Goal: Feedback & Contribution: Contribute content

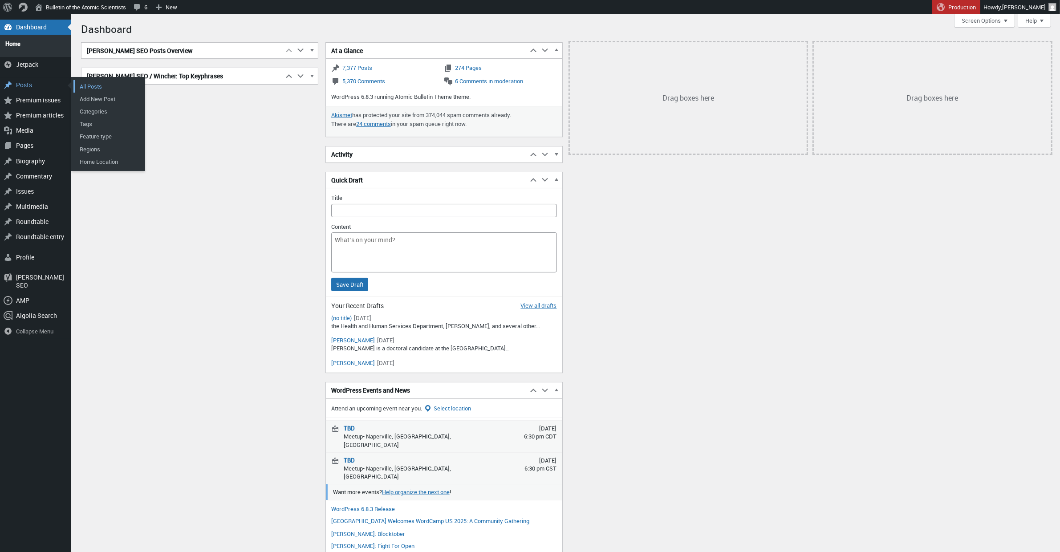
click at [106, 81] on link "All Posts" at bounding box center [108, 86] width 71 height 12
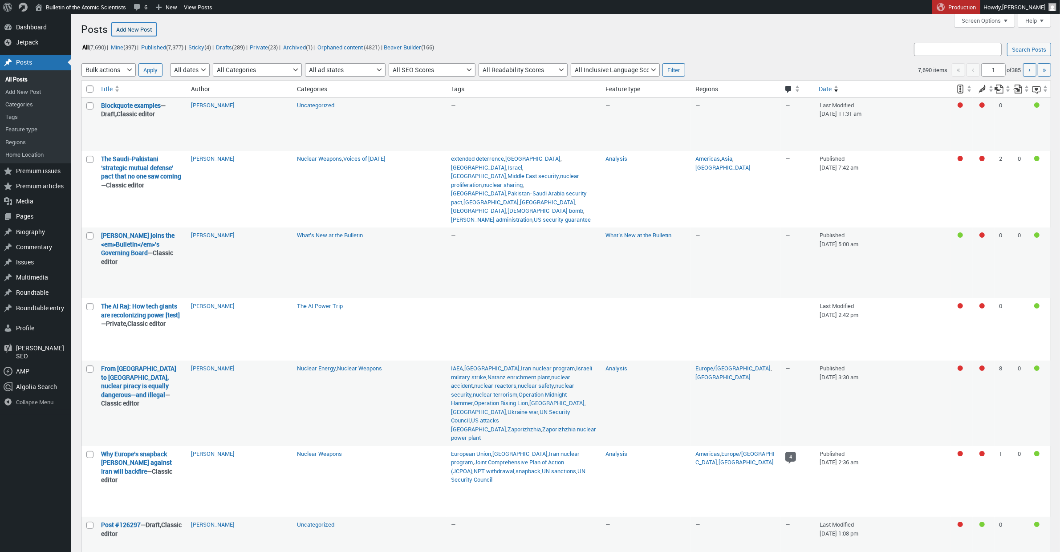
click at [126, 30] on link "Add New Post" at bounding box center [133, 29] width 45 height 13
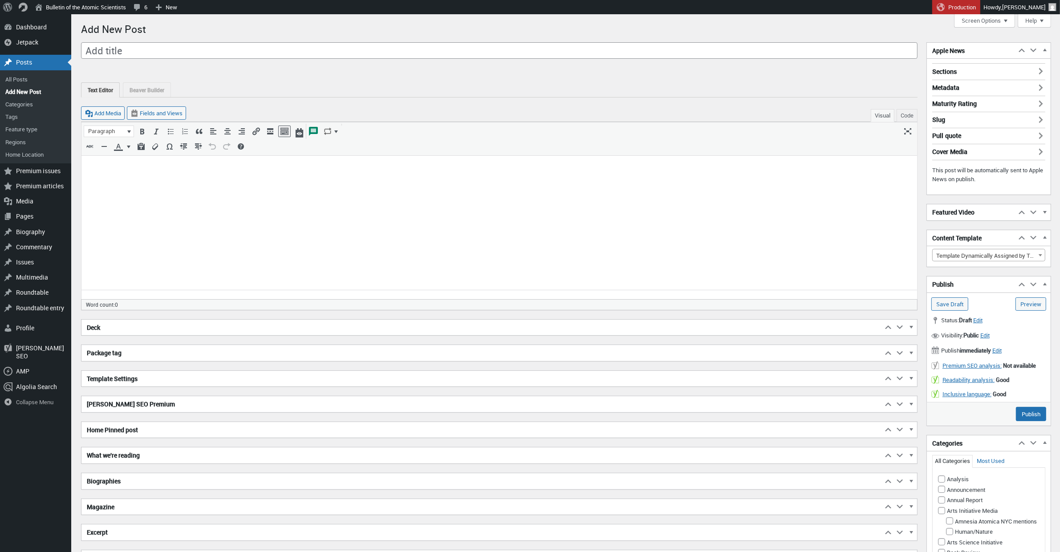
click at [125, 186] on html at bounding box center [498, 170] width 835 height 29
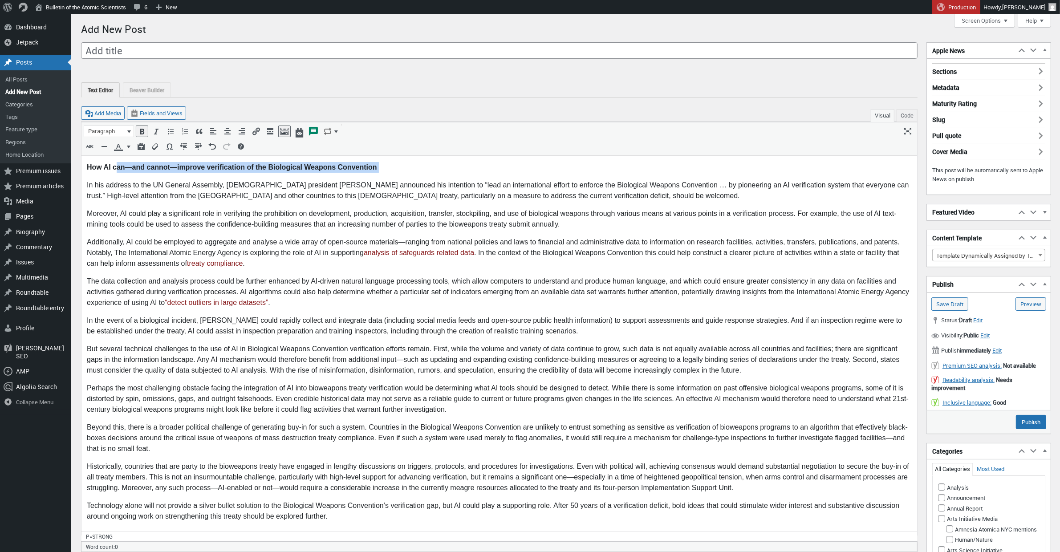
drag, startPoint x: 391, startPoint y: 171, endPoint x: 117, endPoint y: 163, distance: 274.7
click at [117, 163] on body "How AI can—and cannot—improve verification of the Biological Weapons Convention…" at bounding box center [498, 346] width 825 height 368
click at [110, 163] on strong "How AI can—and cannot—improve verification of the Biological Weapons Convention" at bounding box center [231, 167] width 290 height 8
click at [336, 176] on body "How AI can—and cannot—improve verification of the Biological Weapons Convention…" at bounding box center [498, 346] width 825 height 368
drag, startPoint x: 383, startPoint y: 167, endPoint x: 85, endPoint y: 168, distance: 297.8
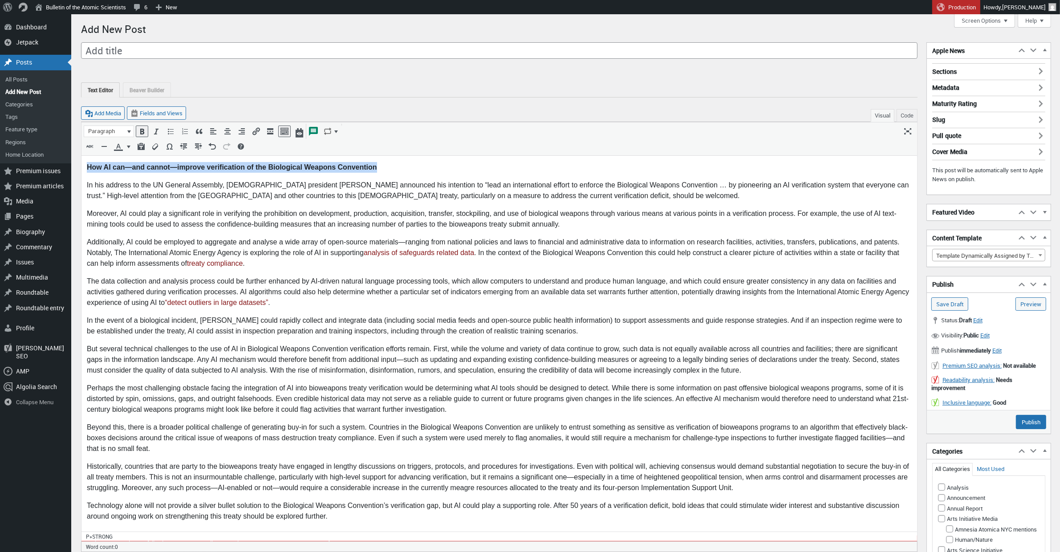
click at [85, 168] on html "How AI can—and cannot—improve verification of the Biological Weapons Convention…" at bounding box center [498, 345] width 835 height 378
copy strong "How AI can—and cannot—improve verification of the Biological Weapons Convention"
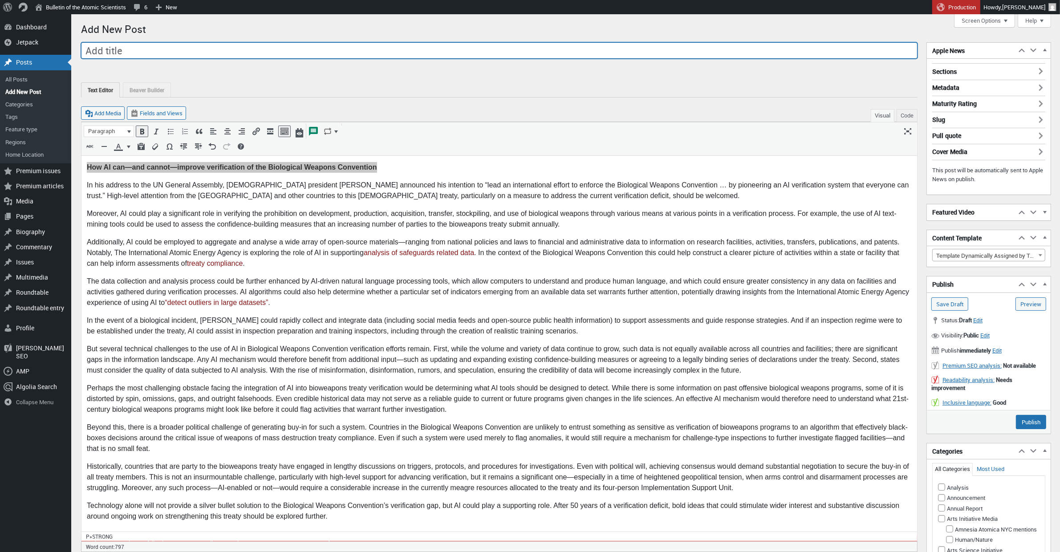
drag, startPoint x: 123, startPoint y: 50, endPoint x: 50, endPoint y: 2, distance: 86.8
click at [123, 49] on input "Add title" at bounding box center [499, 50] width 836 height 17
type input "How AI can—and cannot—improve verification of the Biological Weapons Convention"
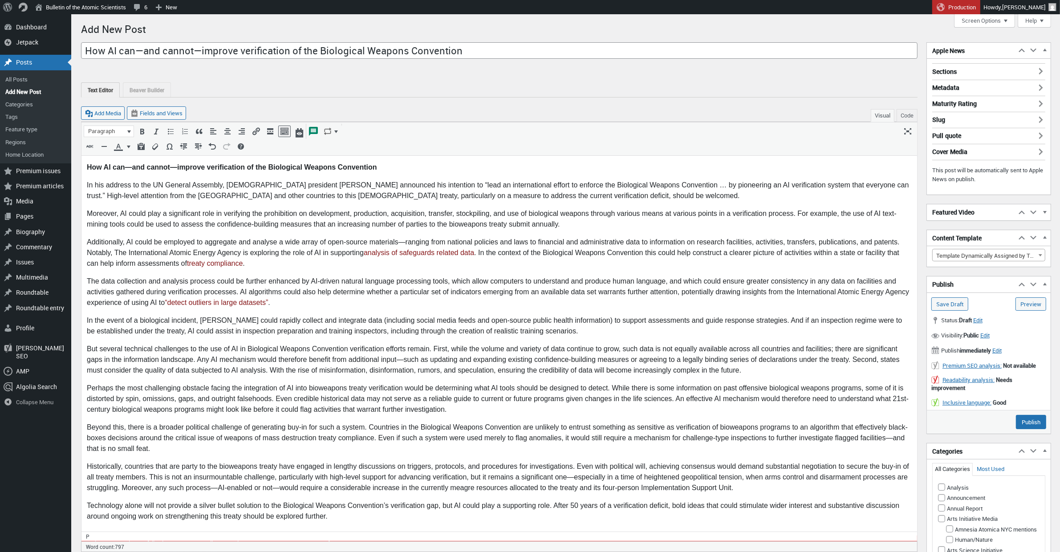
click at [110, 238] on p "Additionally, AI could be employed to aggregate and analyse a wide array of ope…" at bounding box center [498, 253] width 825 height 32
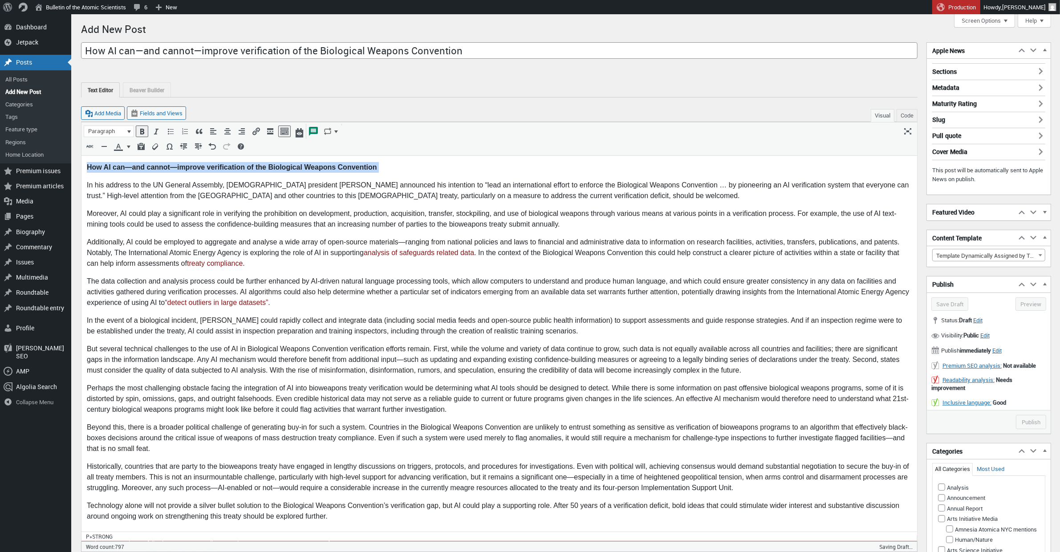
drag, startPoint x: 87, startPoint y: 185, endPoint x: 82, endPoint y: 169, distance: 16.3
click at [82, 169] on html "How AI can—and cannot—improve verification of the Biological Weapons Convention…" at bounding box center [498, 345] width 835 height 378
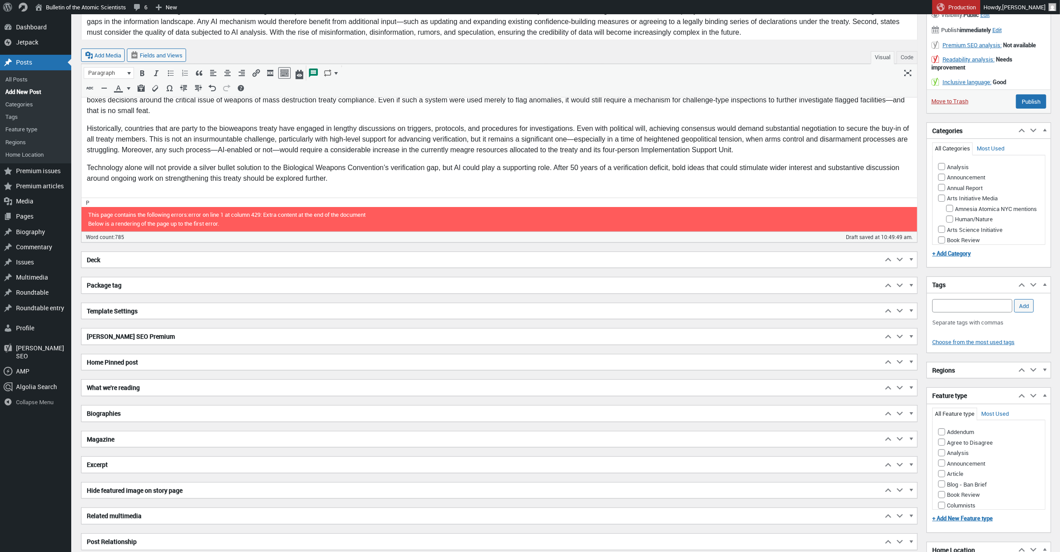
scroll to position [389, 0]
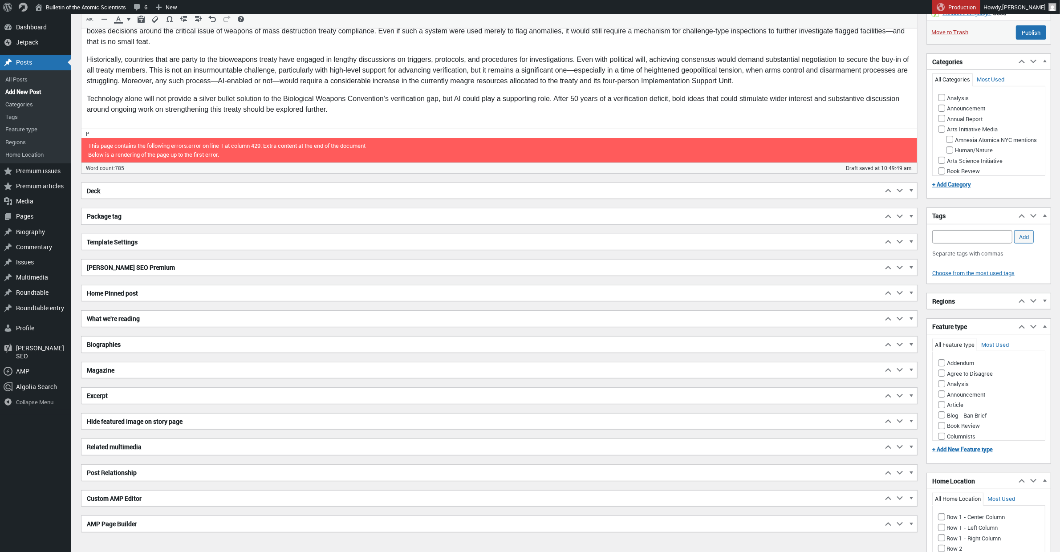
click at [116, 353] on h2 "Biographies" at bounding box center [481, 344] width 801 height 16
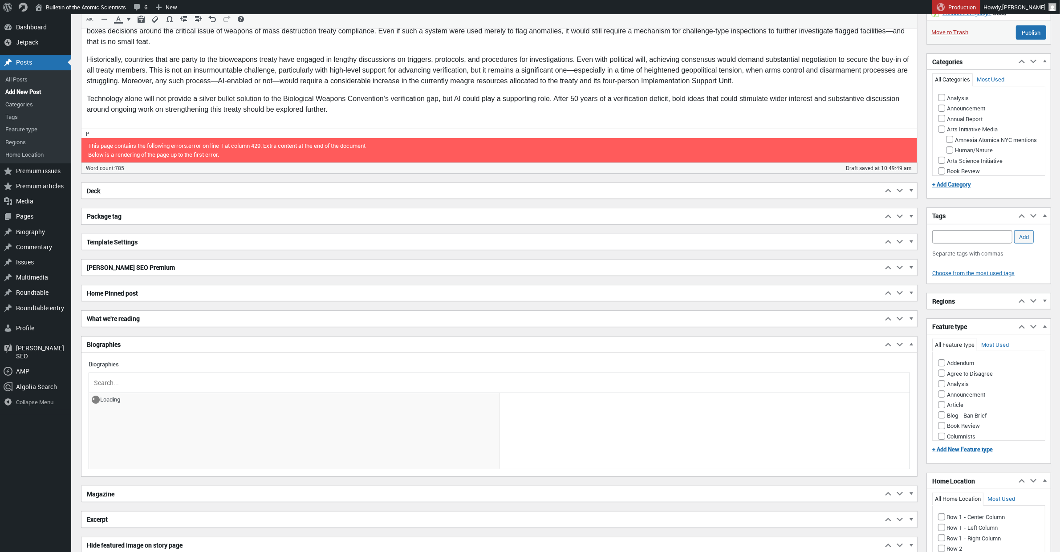
click at [120, 383] on input "text" at bounding box center [499, 382] width 814 height 13
type input "jamie revi"
drag, startPoint x: 126, startPoint y: 387, endPoint x: 76, endPoint y: 385, distance: 50.3
click at [76, 385] on div "Menu About WordPress About WordPress Get Involved WordPress.org Documentation L…" at bounding box center [565, 307] width 989 height 1364
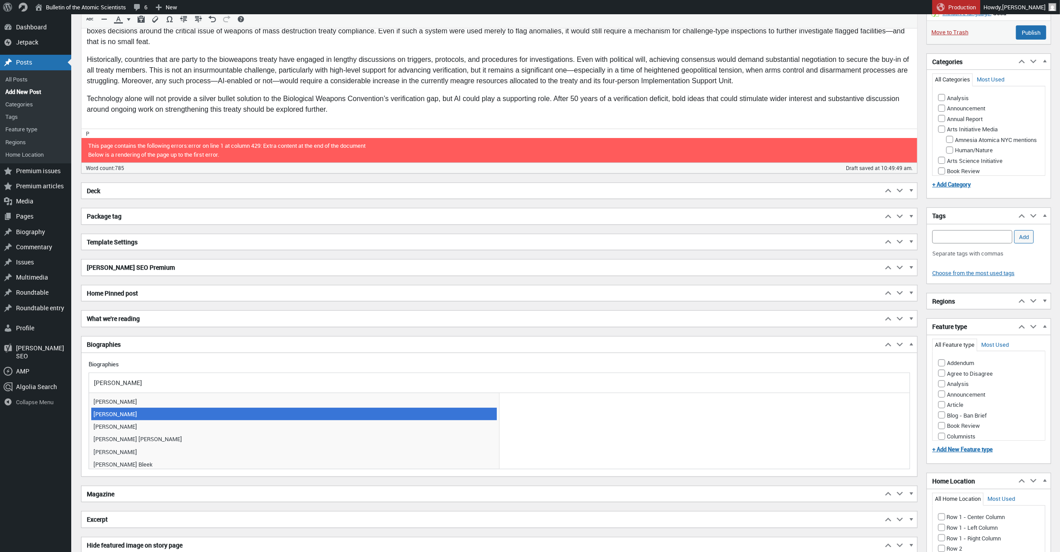
type input "james re"
click at [112, 409] on span "Dorit Reiss" at bounding box center [293, 414] width 405 height 12
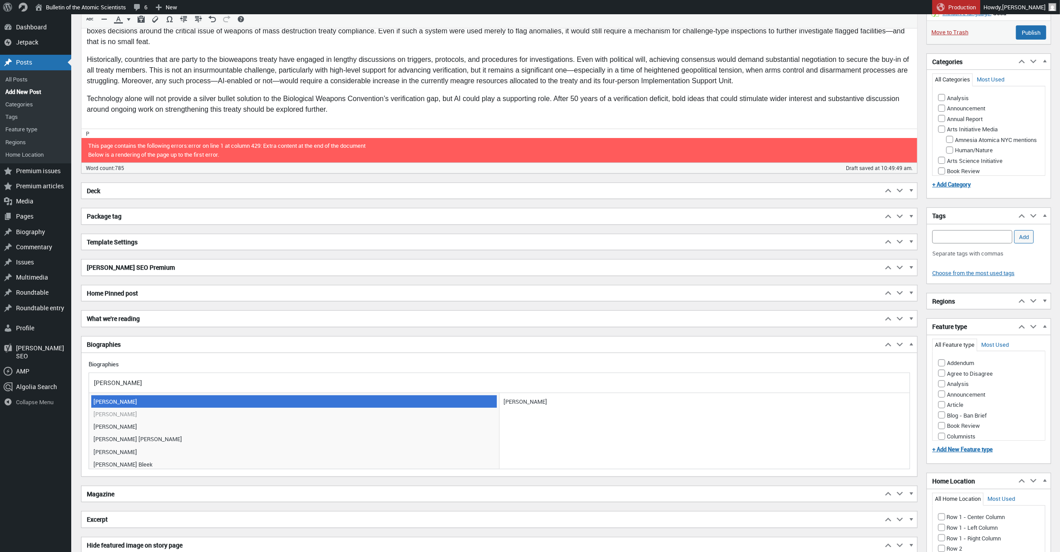
click at [115, 403] on span "James Revill" at bounding box center [293, 401] width 405 height 12
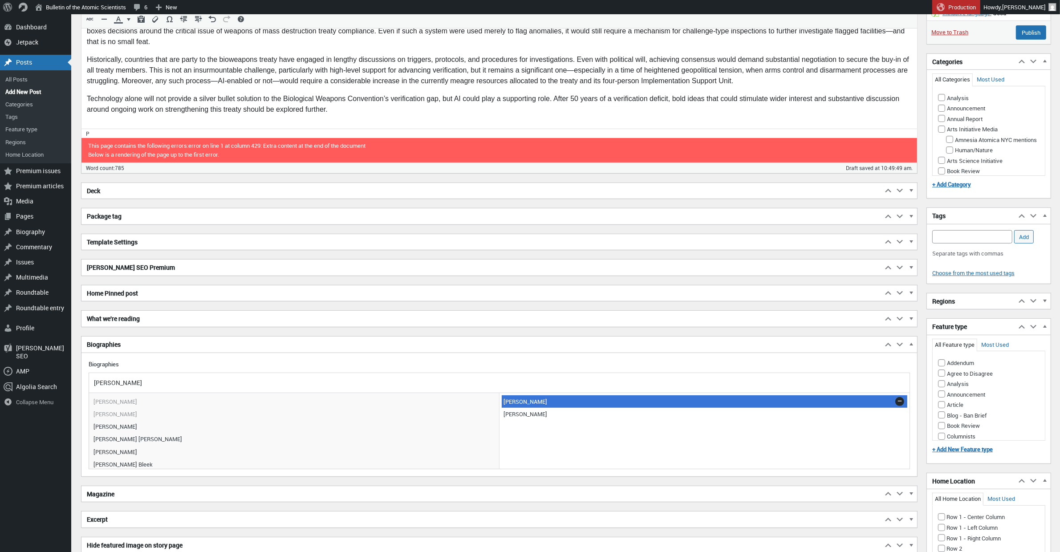
click at [521, 406] on span "Dorit Reiss" at bounding box center [705, 401] width 406 height 12
click at [900, 403] on link at bounding box center [899, 401] width 9 height 9
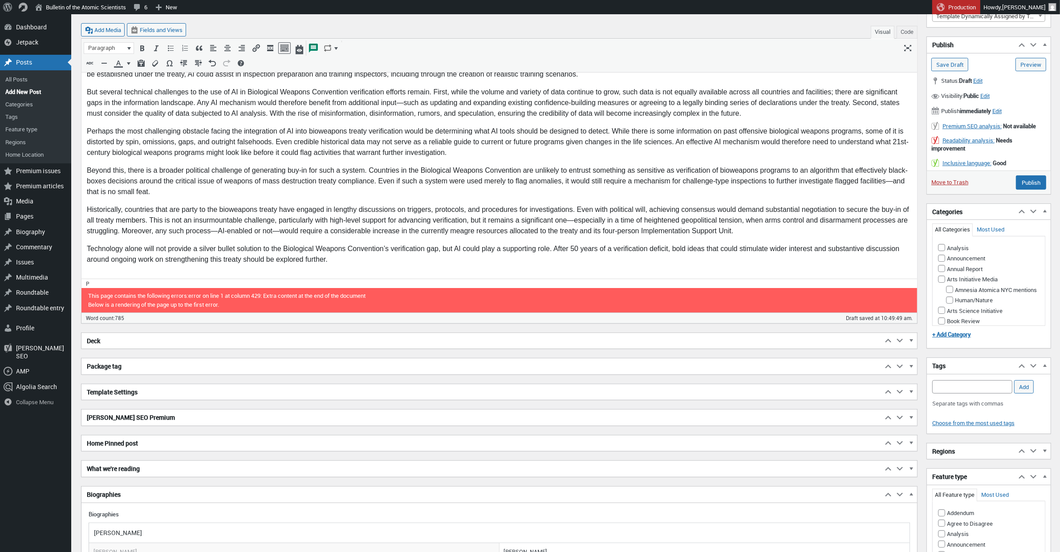
scroll to position [472, 0]
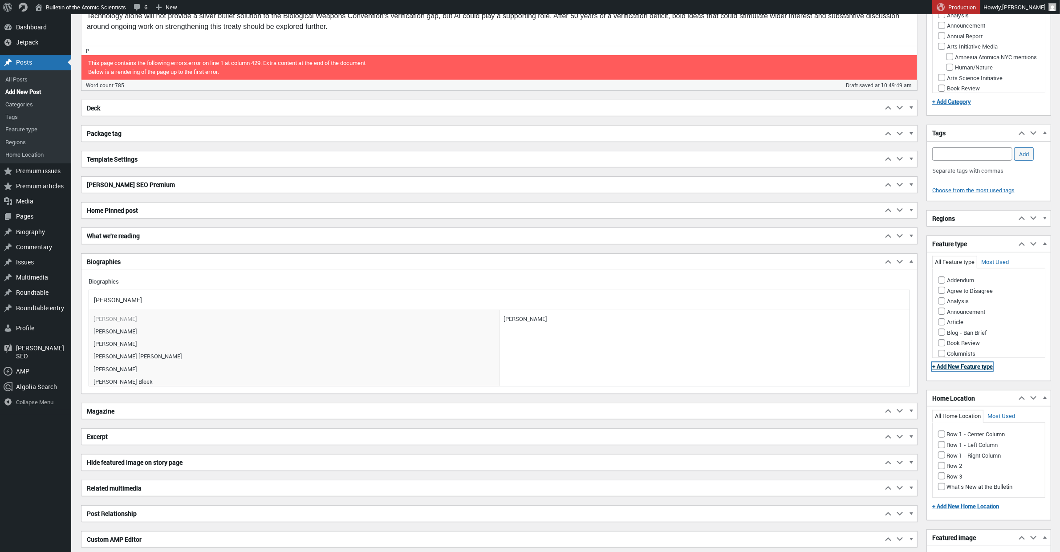
click at [958, 370] on link "+ Add New Feature type" at bounding box center [962, 366] width 61 height 8
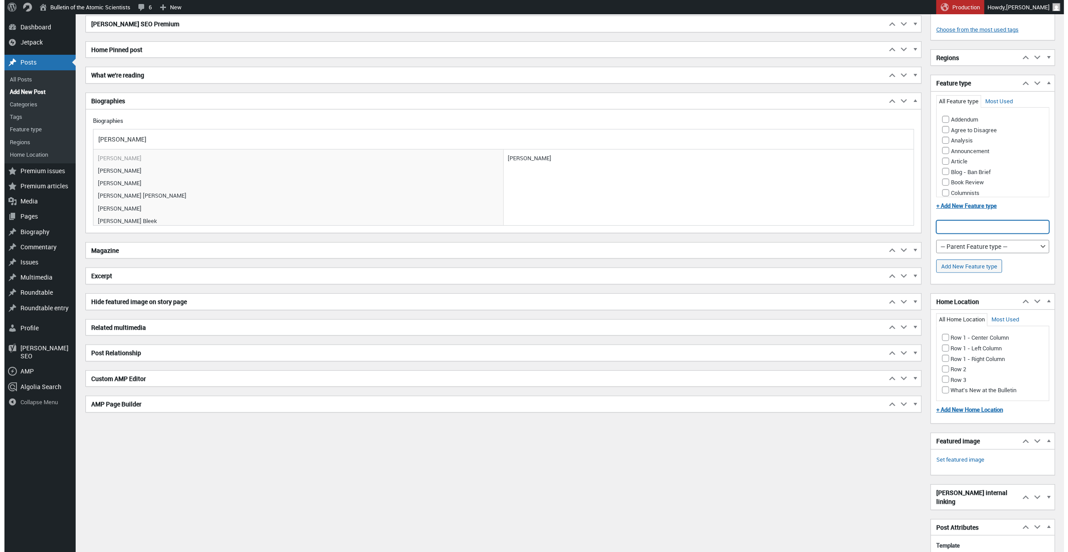
scroll to position [688, 0]
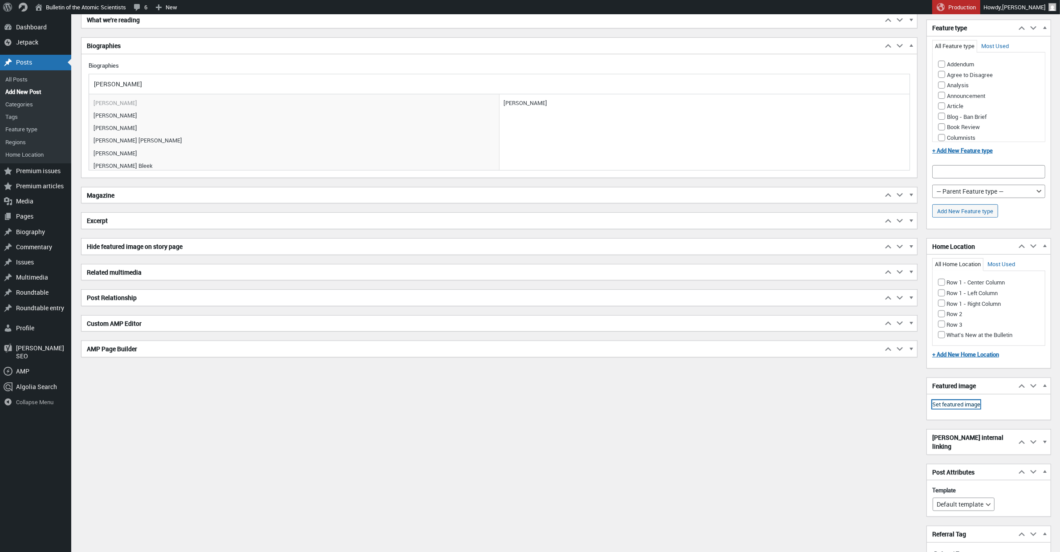
click at [952, 406] on link "Set featured image" at bounding box center [956, 404] width 48 height 9
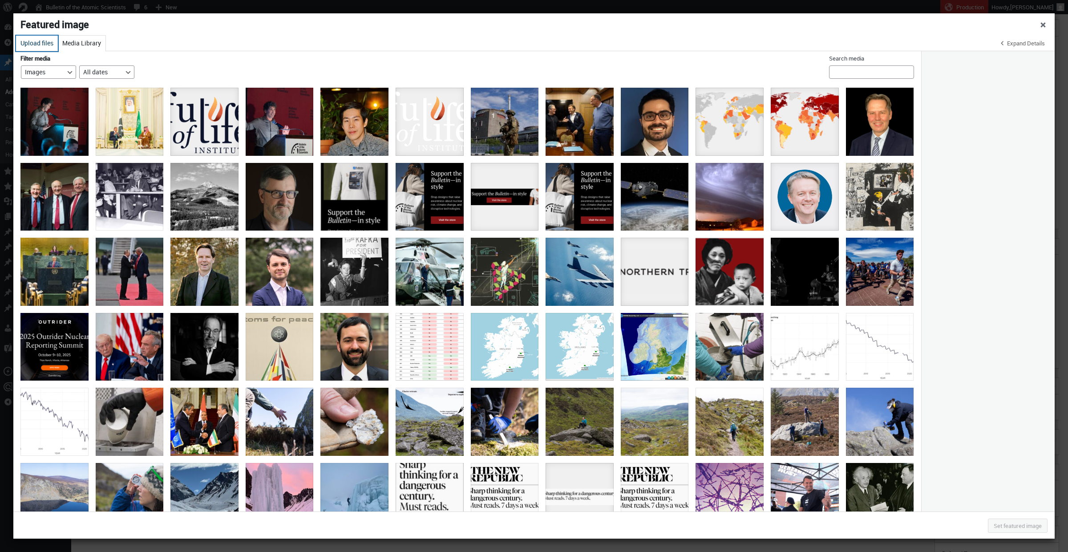
click at [41, 47] on button "Upload files" at bounding box center [37, 44] width 42 height 16
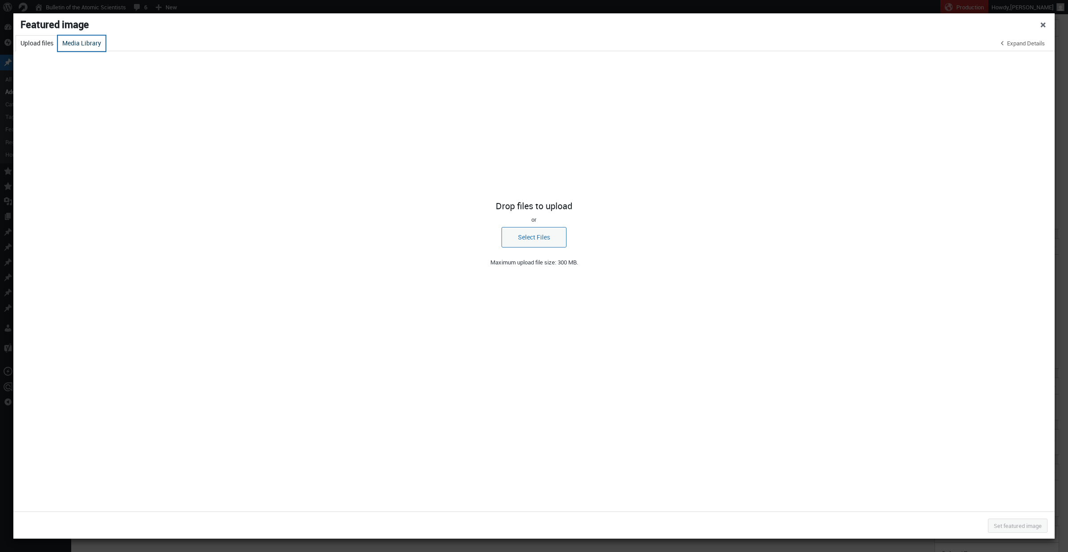
click at [76, 43] on button "Media Library" at bounding box center [82, 44] width 48 height 16
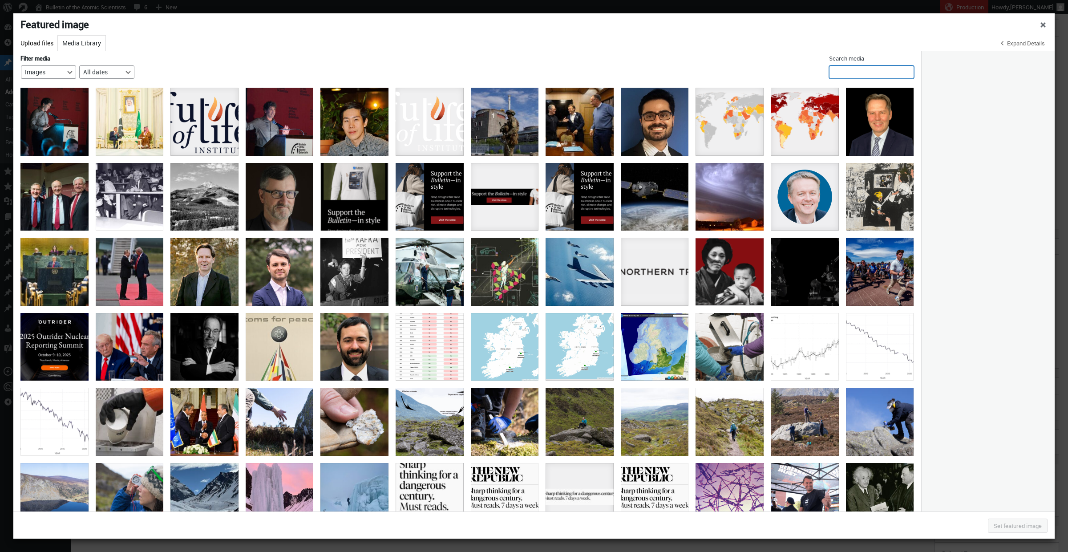
click at [868, 73] on input "Search media" at bounding box center [871, 71] width 85 height 13
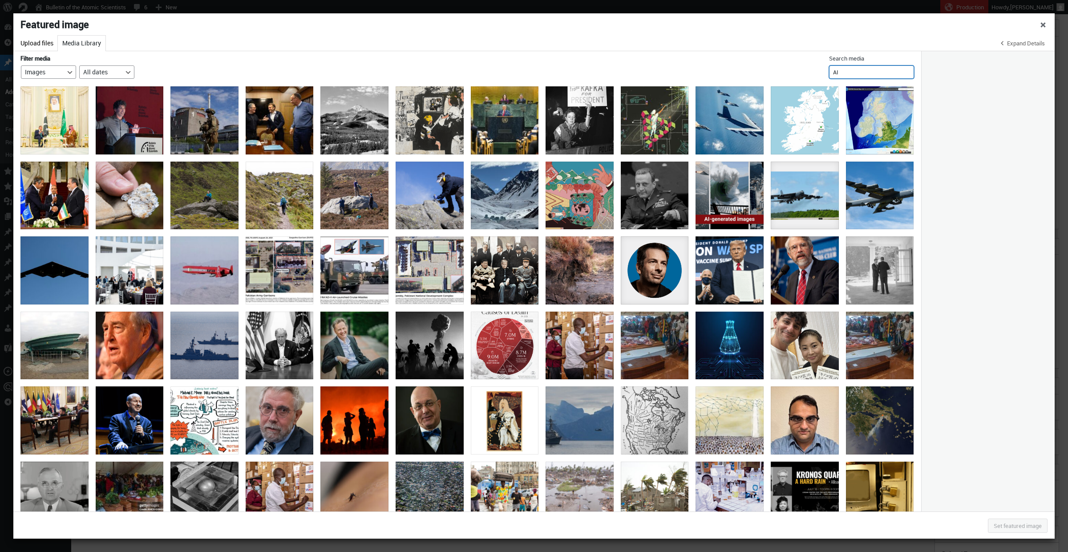
scroll to position [0, 0]
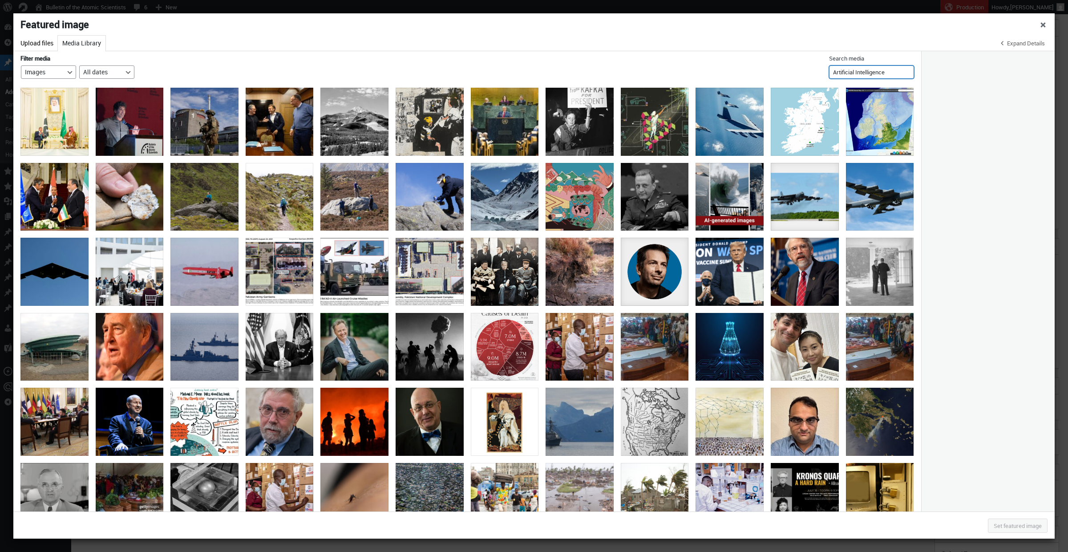
type input "Artificial Intelligence"
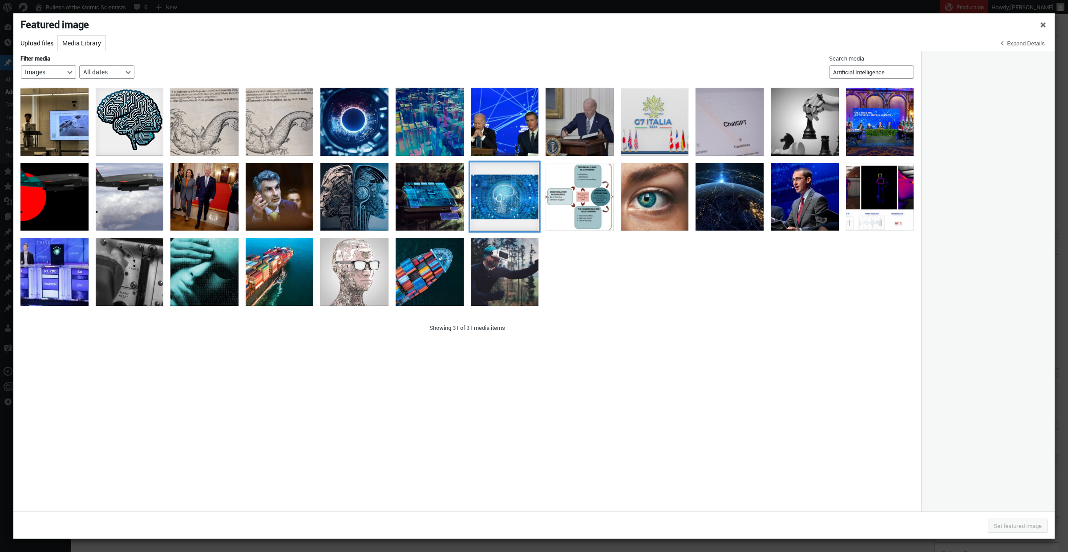
click at [507, 208] on div "artificial-intelligence-brain-think-illustration" at bounding box center [505, 197] width 68 height 68
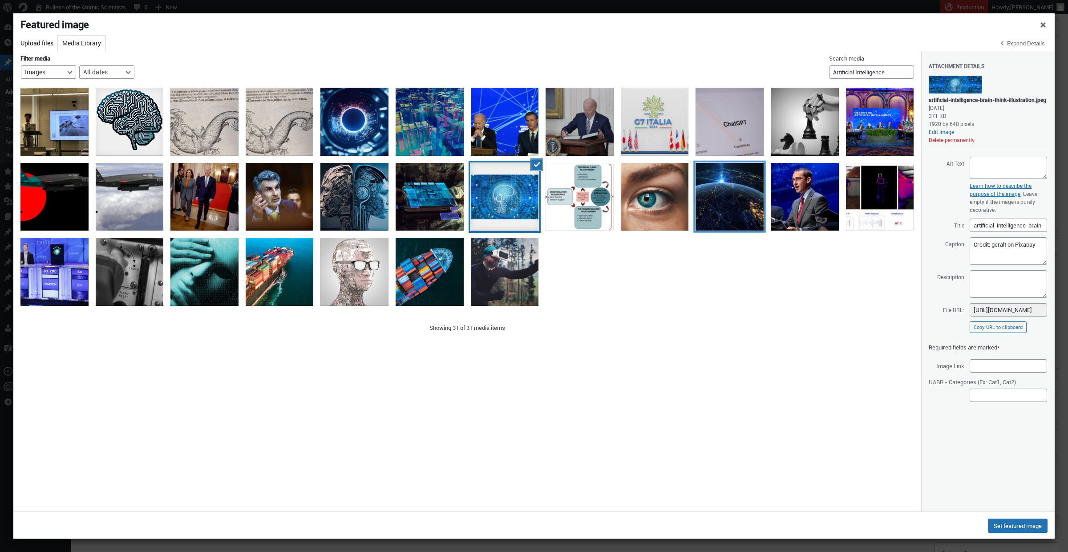
click at [736, 197] on div "Stuxnet" at bounding box center [730, 197] width 68 height 68
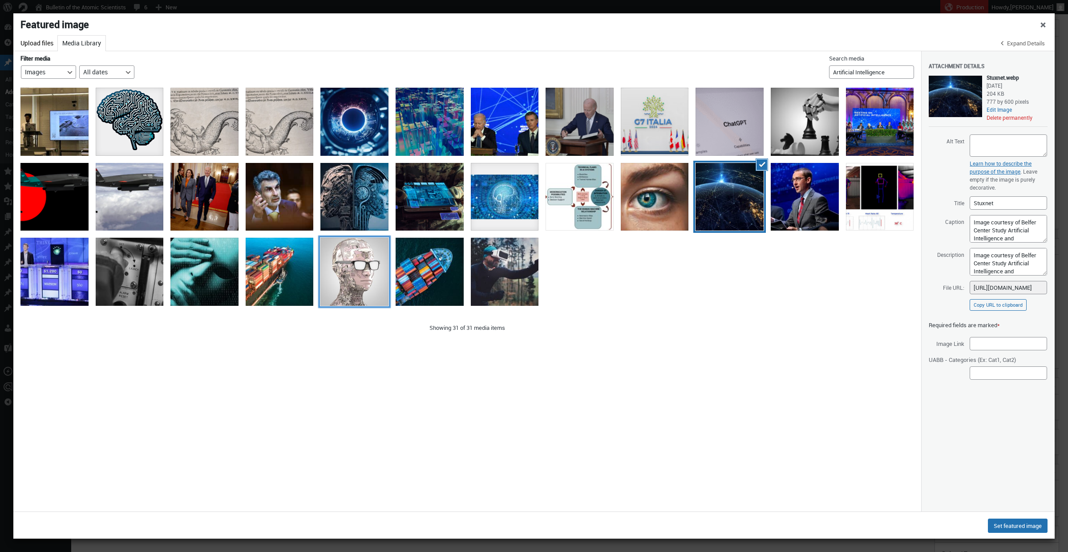
click at [348, 273] on div "3D rendering: robotics and artificial intelligence" at bounding box center [354, 272] width 68 height 68
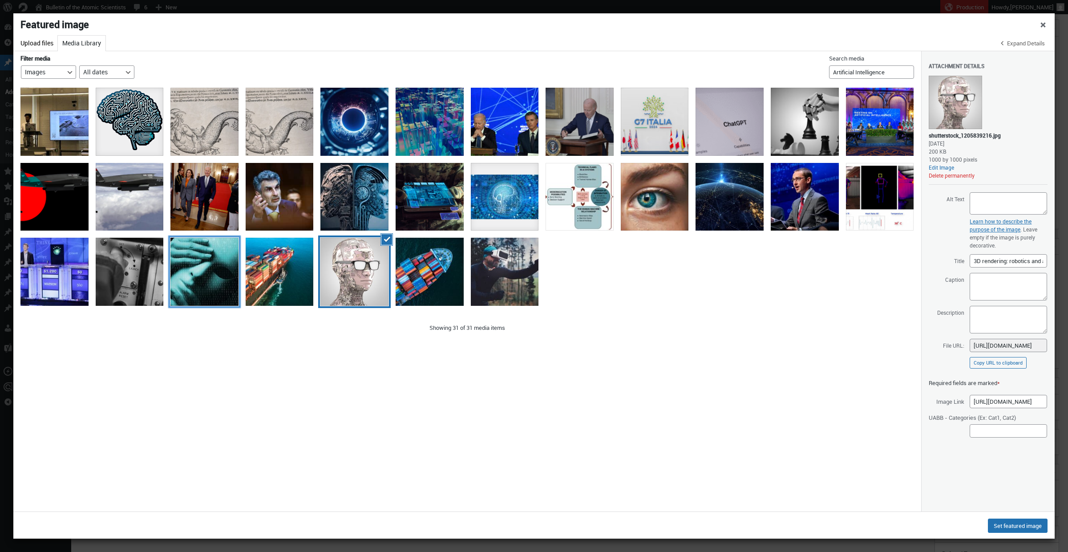
click at [219, 266] on div "artificial-intelligence-3048957_640" at bounding box center [204, 272] width 68 height 68
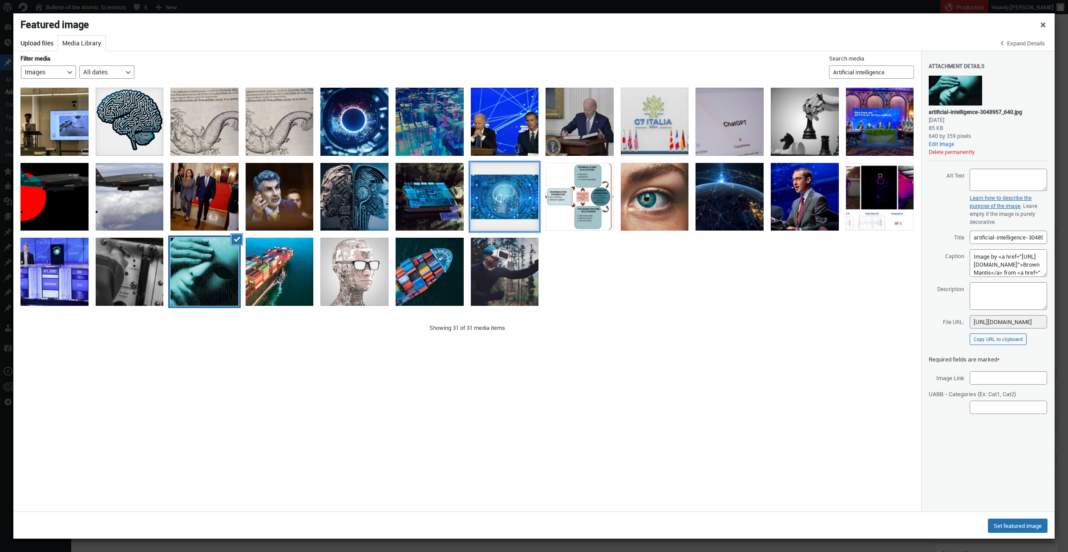
click at [510, 209] on div "artificial-intelligence-brain-think-illustration" at bounding box center [505, 197] width 68 height 68
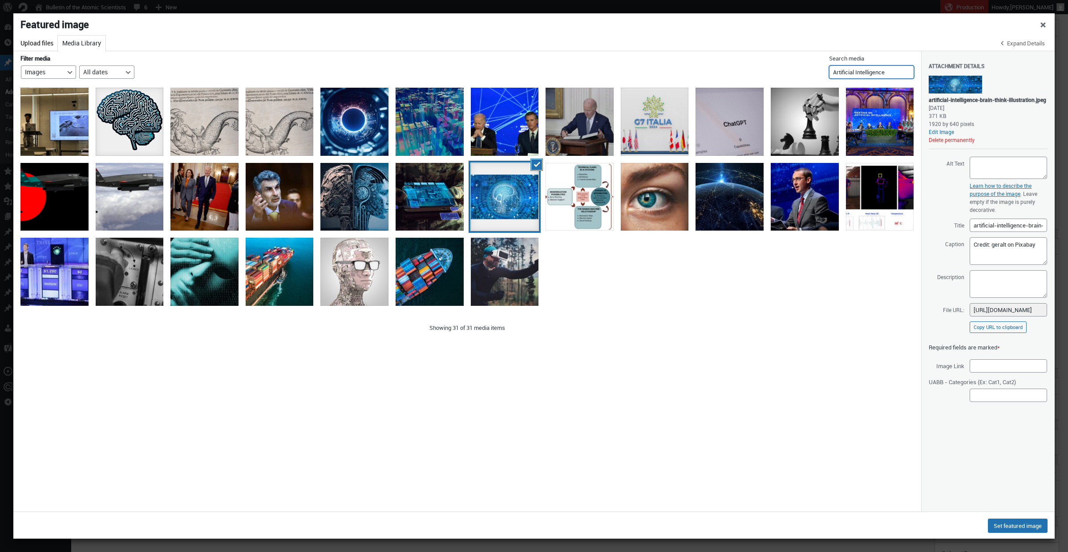
click at [870, 71] on input "Artificial Intelligence" at bounding box center [871, 71] width 85 height 13
drag, startPoint x: 851, startPoint y: 73, endPoint x: 927, endPoint y: 79, distance: 76.3
click at [927, 79] on div "Filter media Filter by type Images Uploaded to this post Unattached Mine Filter…" at bounding box center [533, 281] width 1041 height 460
type input "A"
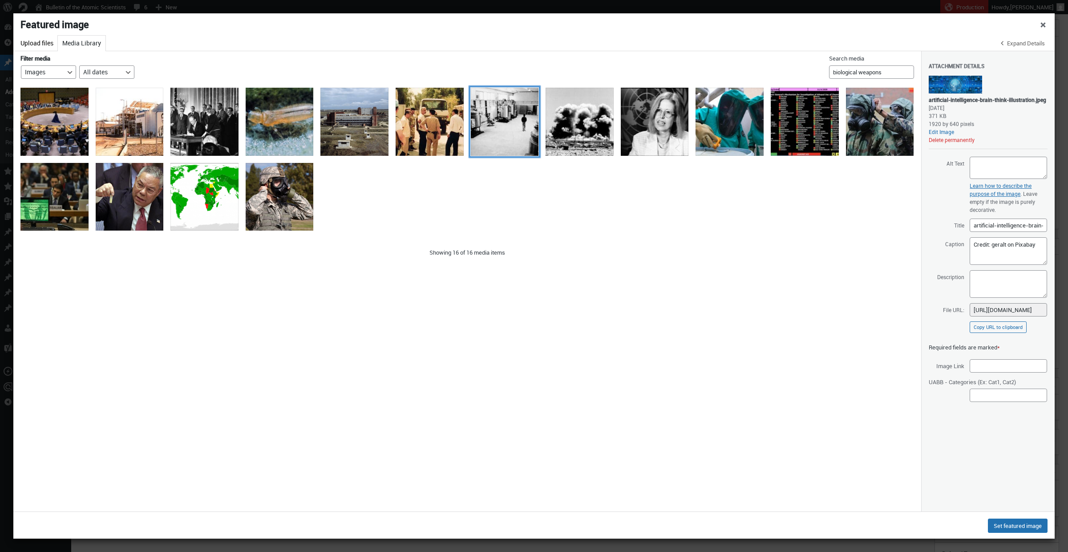
click at [493, 129] on div "thumbnail_Fermenters at Al Hakam-Edit9_10" at bounding box center [505, 122] width 68 height 68
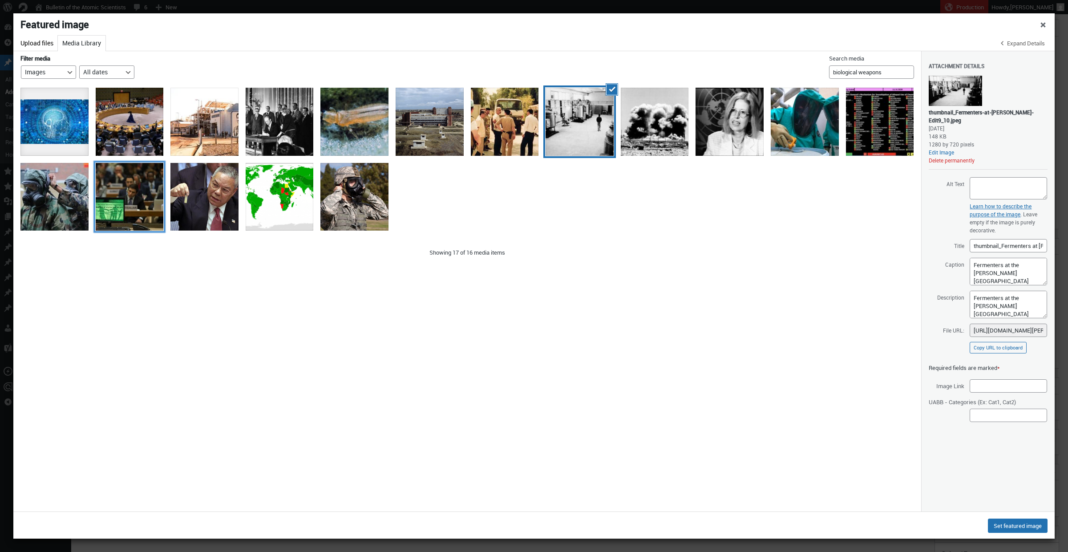
click at [98, 195] on div "bwc state parties" at bounding box center [130, 197] width 68 height 68
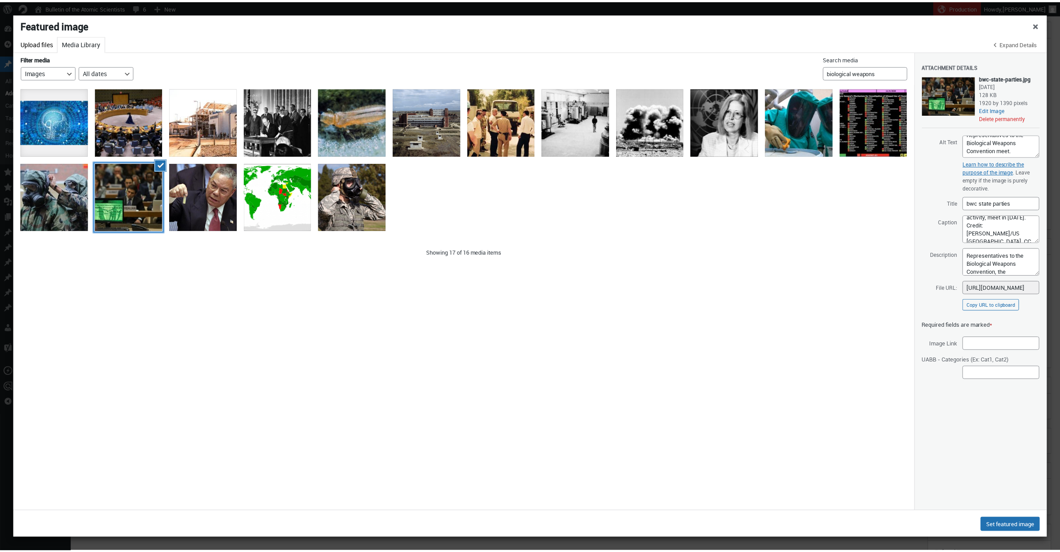
scroll to position [57, 0]
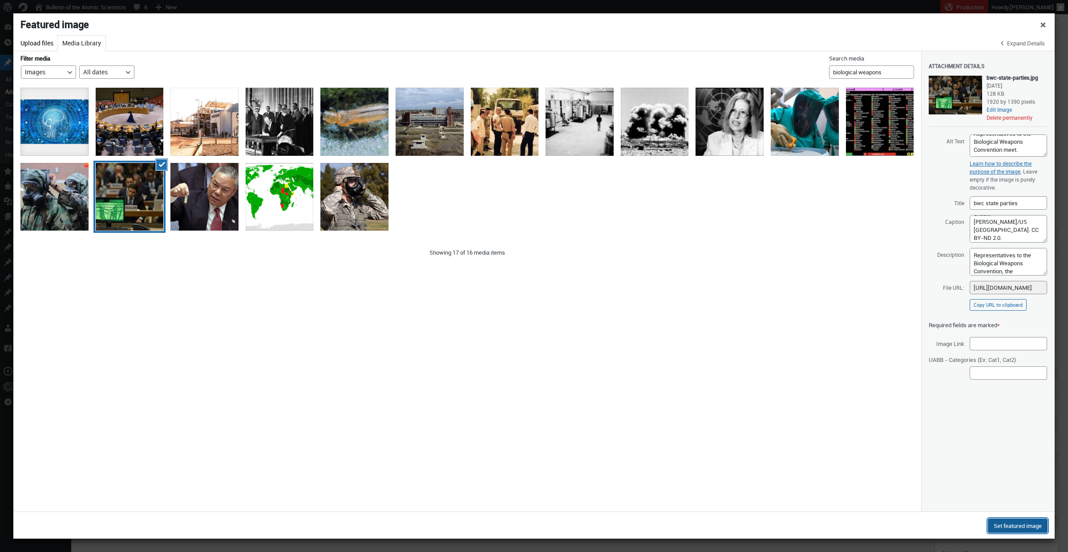
click at [1013, 526] on button "Set featured image" at bounding box center [1018, 526] width 60 height 14
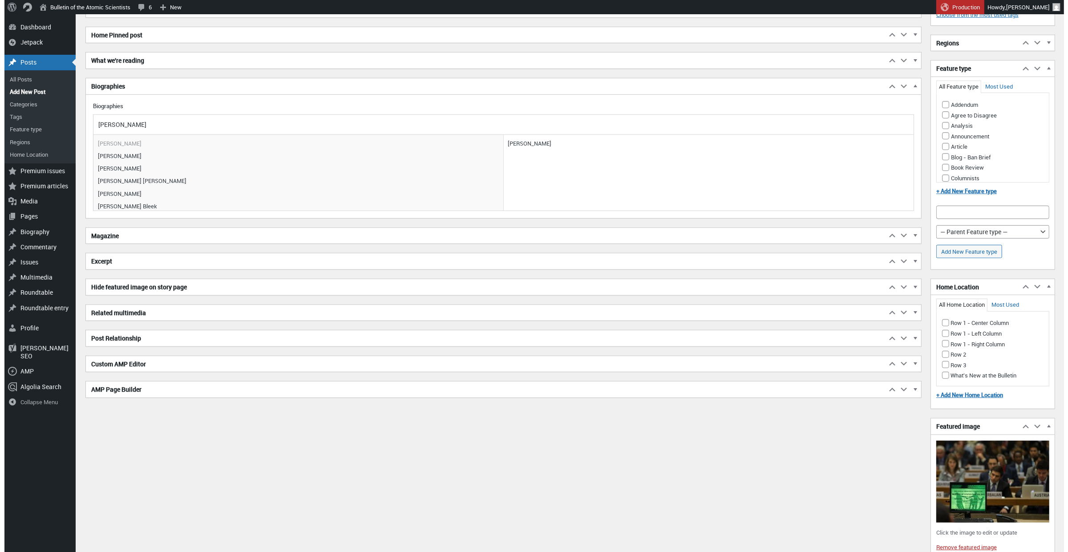
scroll to position [718, 0]
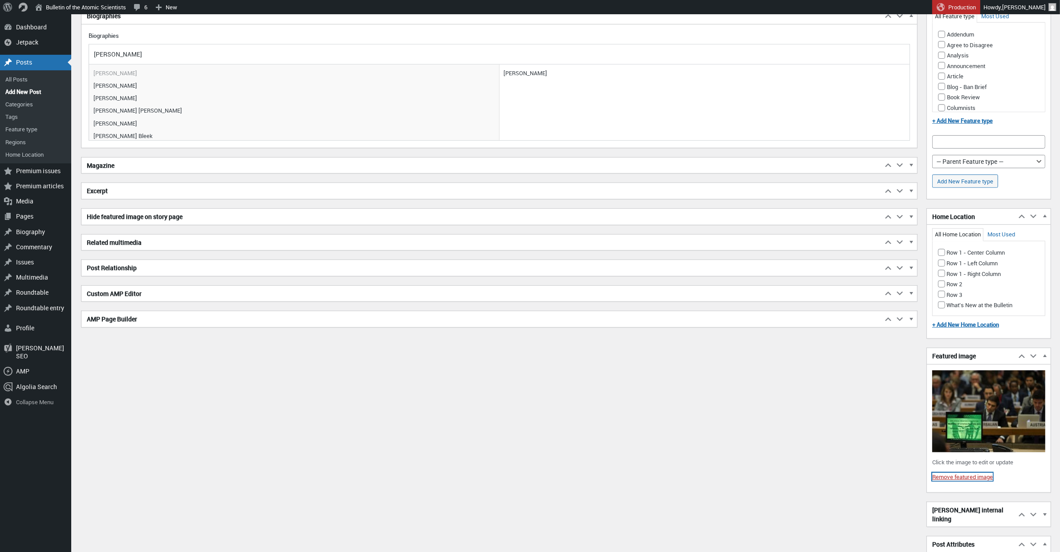
click at [979, 480] on link "Remove featured image" at bounding box center [962, 477] width 61 height 8
click at [969, 478] on link "Remove featured image" at bounding box center [962, 477] width 61 height 8
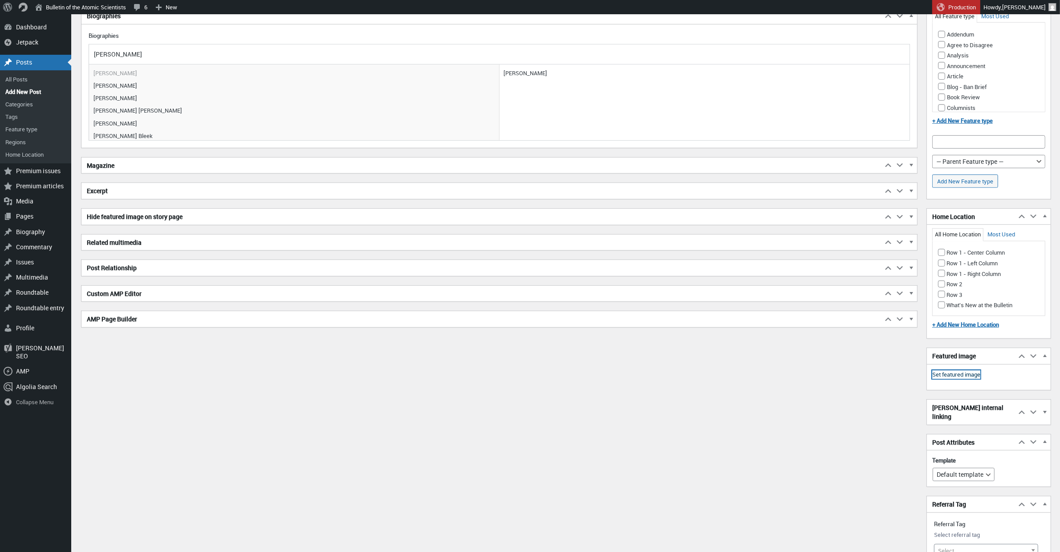
click at [972, 374] on link "Set featured image" at bounding box center [956, 374] width 48 height 9
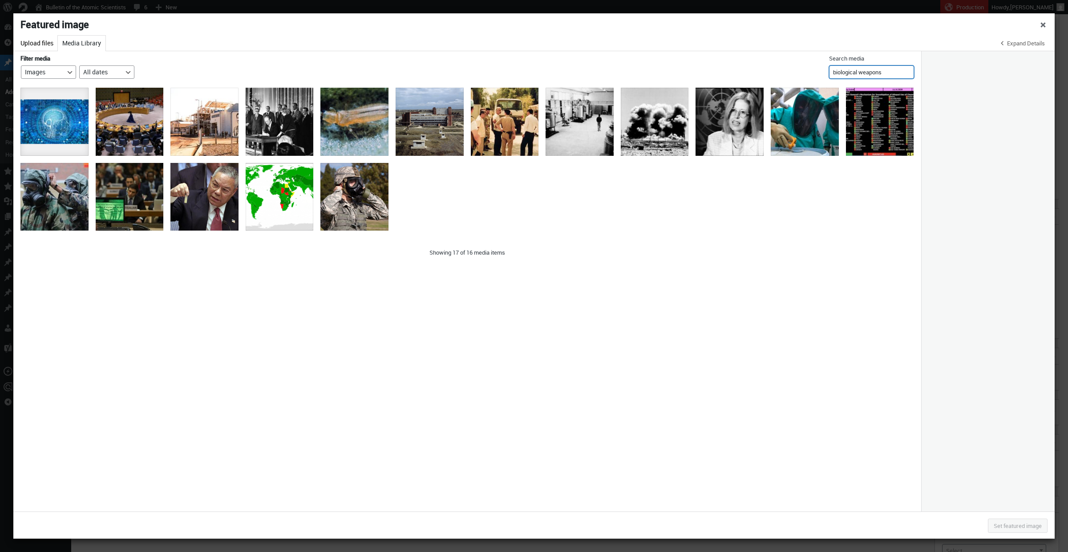
click at [869, 73] on input "biological weapons" at bounding box center [871, 71] width 85 height 13
drag, startPoint x: 897, startPoint y: 73, endPoint x: 815, endPoint y: 60, distance: 83.3
click at [815, 60] on div "Filter media Filter by type Images Uploaded to this post Unattached Mine Filter…" at bounding box center [467, 67] width 908 height 32
type input "t"
type input "trump"
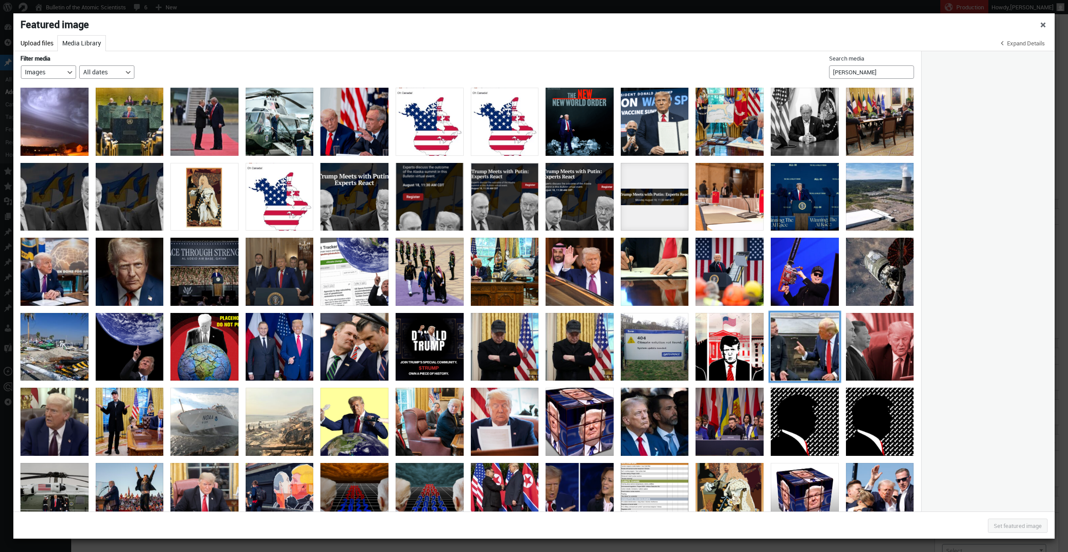
click at [829, 358] on div "trump-zelensky-oval-office" at bounding box center [805, 347] width 68 height 68
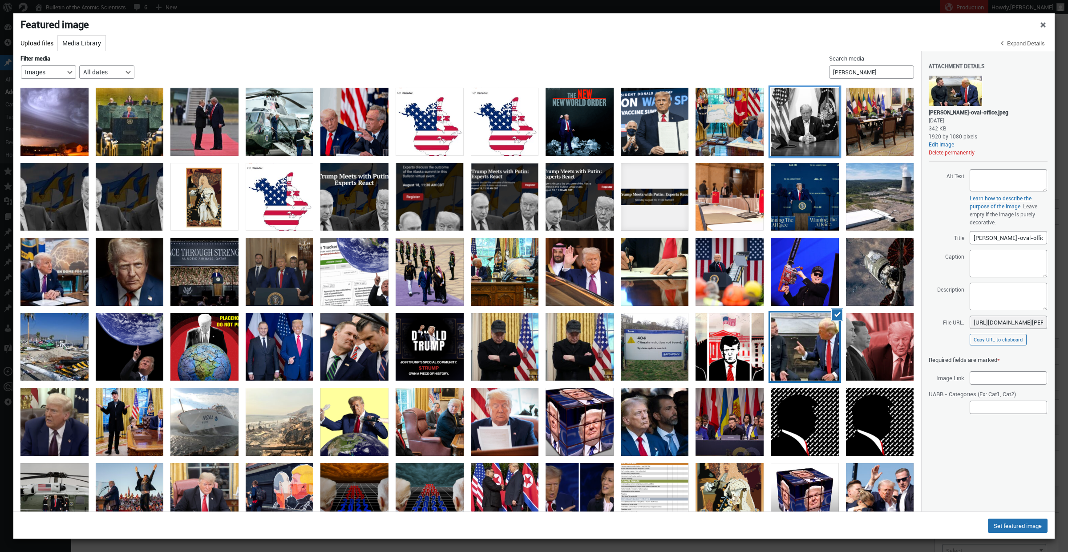
click at [806, 136] on div "BW Trump_at_Walter_Reed" at bounding box center [805, 122] width 68 height 68
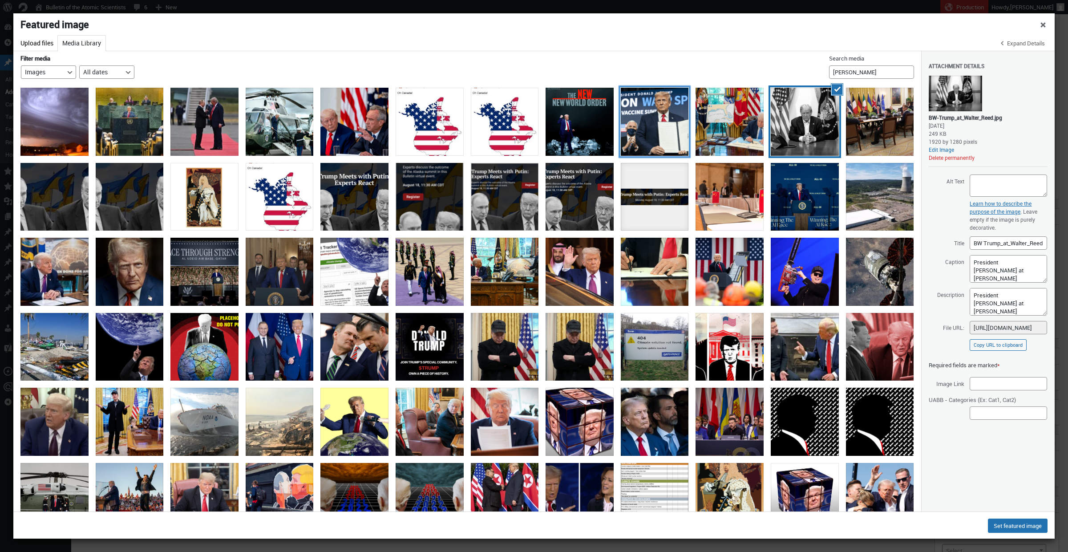
click at [651, 127] on div "ows" at bounding box center [655, 122] width 68 height 68
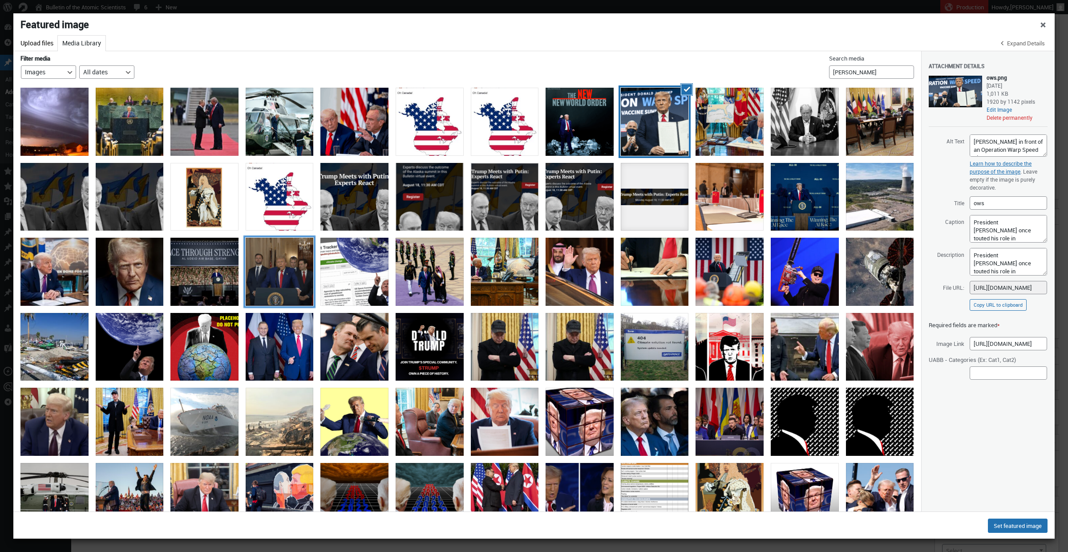
click at [288, 297] on div "Screen Shot 2025-06-21 at 8.06.52 PM" at bounding box center [280, 272] width 68 height 68
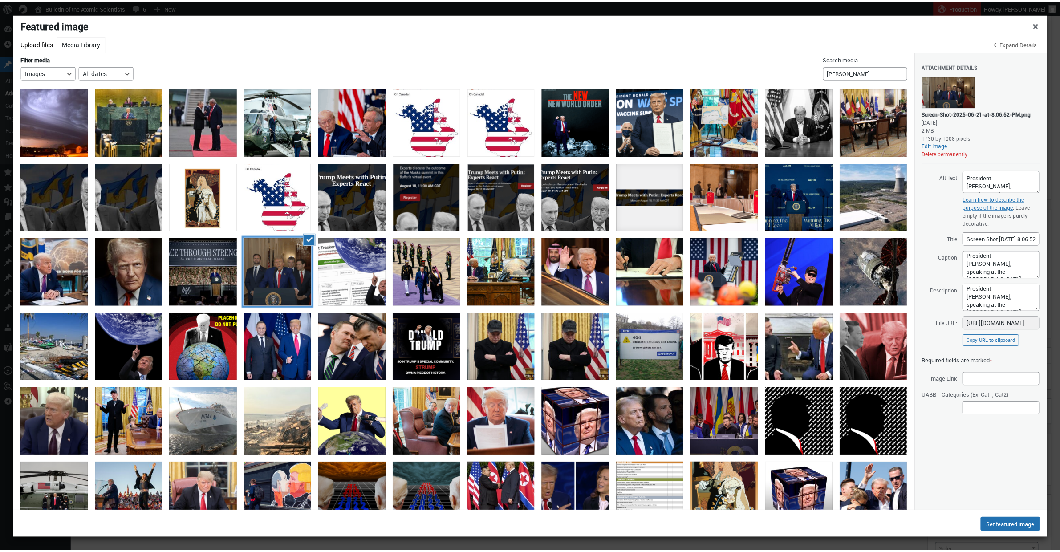
scroll to position [3, 0]
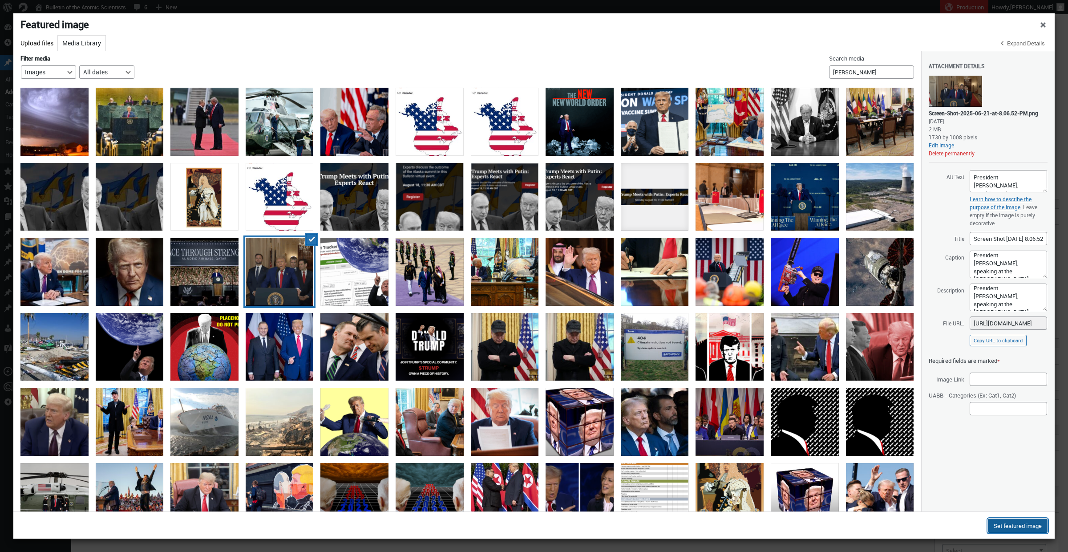
click at [1018, 526] on button "Set featured image" at bounding box center [1018, 526] width 60 height 14
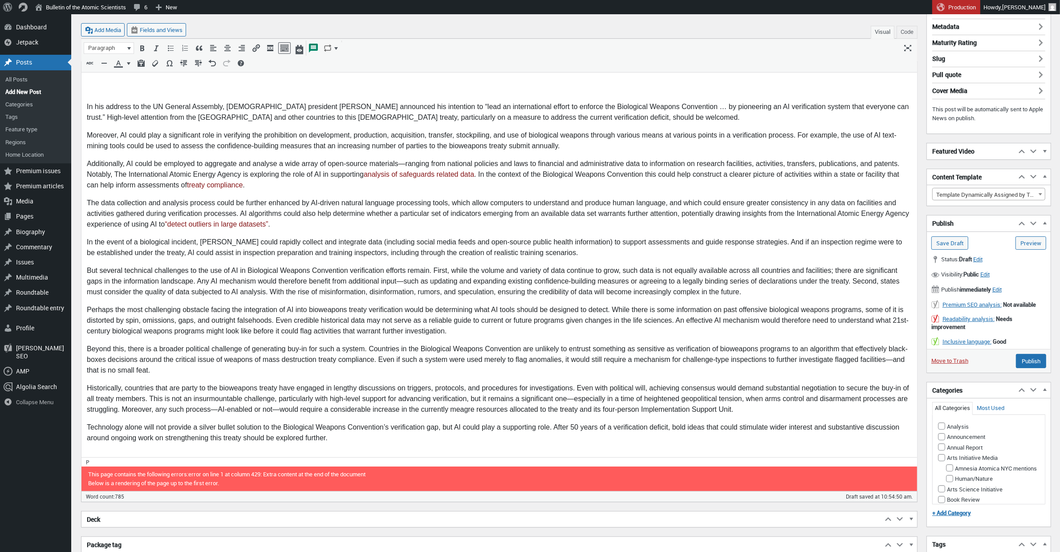
scroll to position [0, 0]
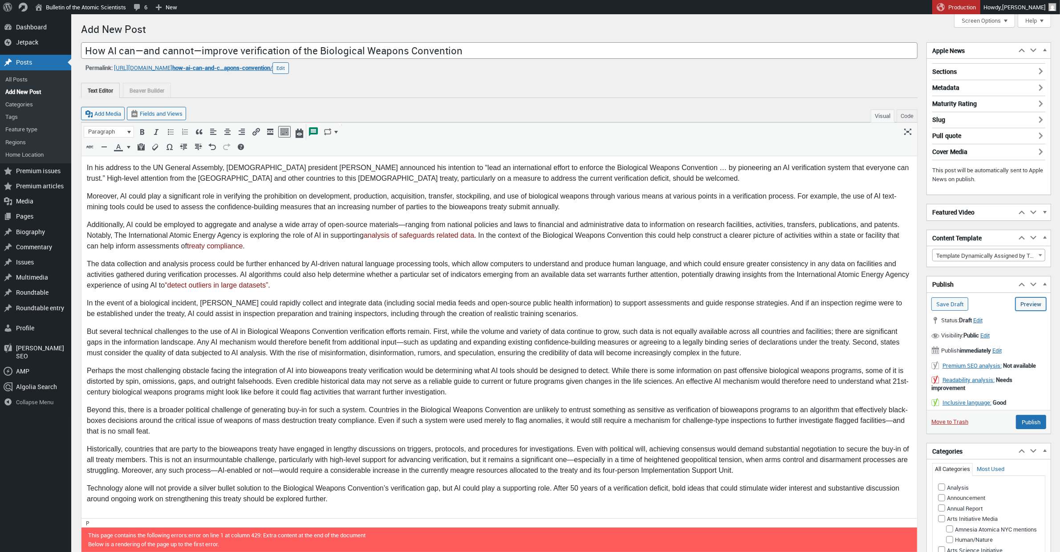
click at [1037, 307] on link "Preview (opens in a new tab)" at bounding box center [1030, 303] width 31 height 13
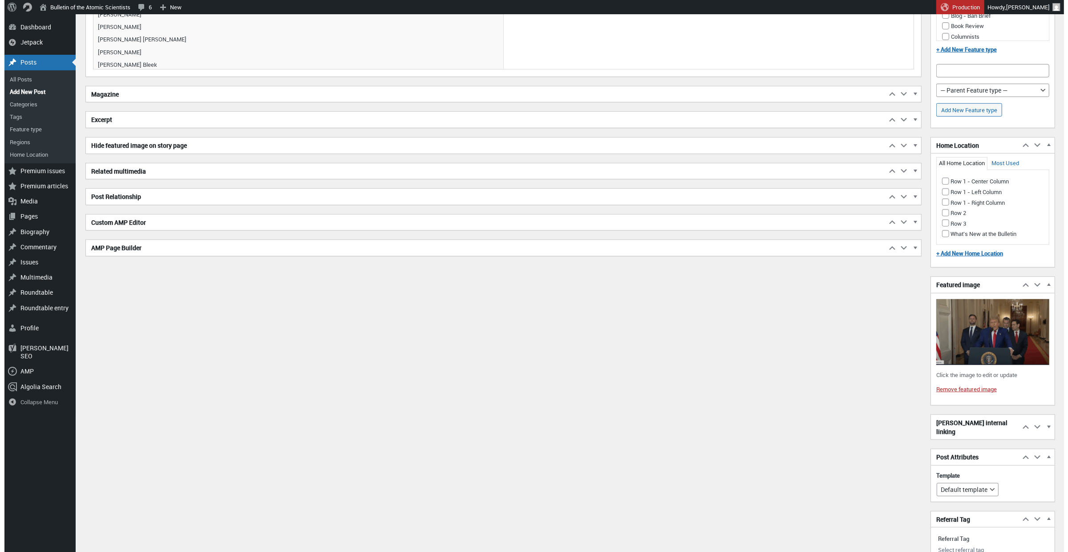
scroll to position [890, 0]
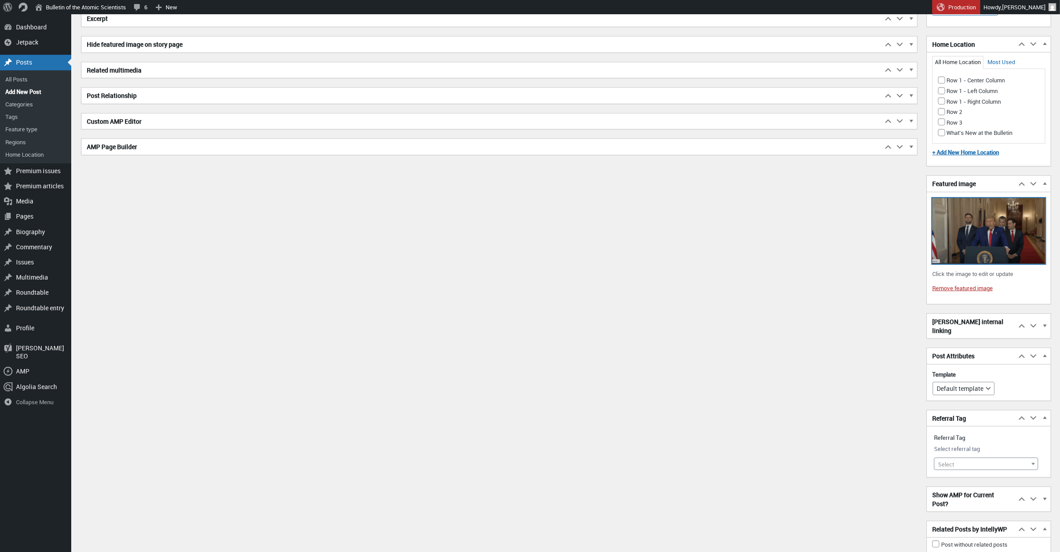
click at [972, 253] on img at bounding box center [988, 231] width 113 height 66
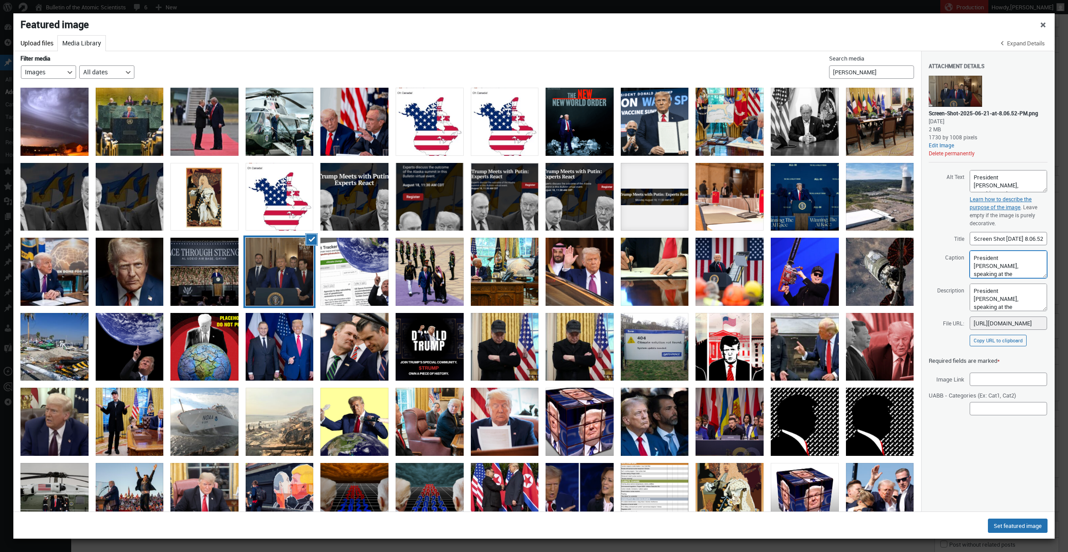
click at [994, 278] on textarea "President Trump, speaking at the White House" at bounding box center [1008, 265] width 77 height 28
click at [1003, 266] on textarea "President Trump, speaking at the White House" at bounding box center [1008, 265] width 77 height 28
click at [1002, 267] on textarea "President Trump, speaking at the White House" at bounding box center [1008, 265] width 77 height 28
click at [993, 276] on textarea "President Trump, speaking at the White House" at bounding box center [1008, 265] width 77 height 28
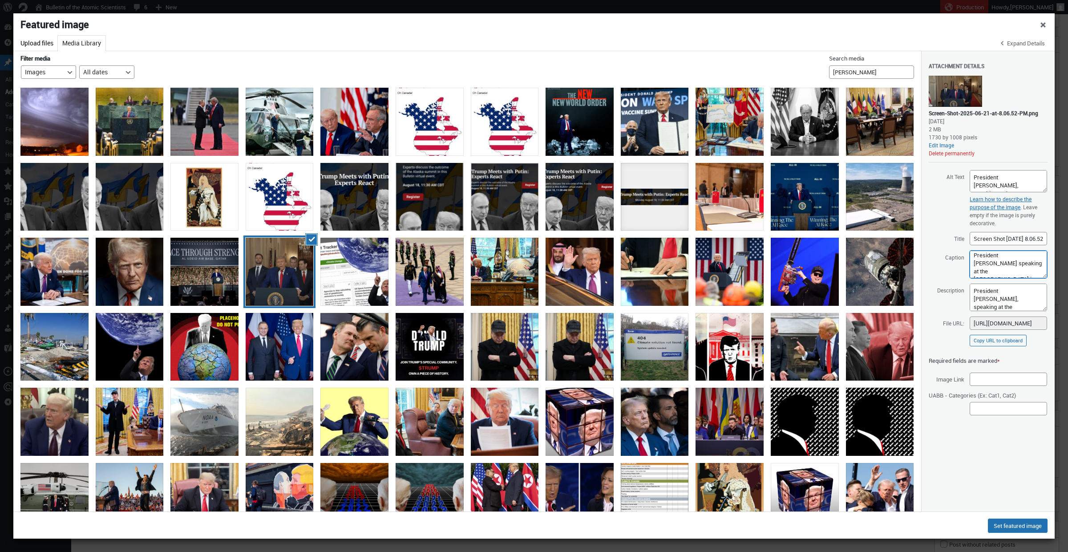
type textarea "President Donald Trump speaking at the White House in 2025."
click at [520, 257] on div "US-POLITICS-TRUMP-DEFENSE" at bounding box center [505, 272] width 68 height 68
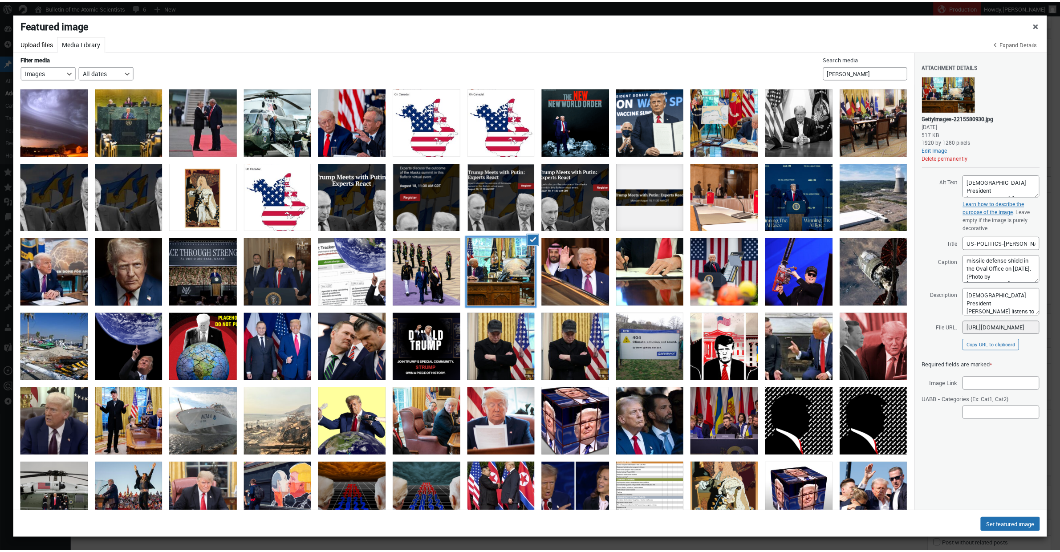
scroll to position [67, 0]
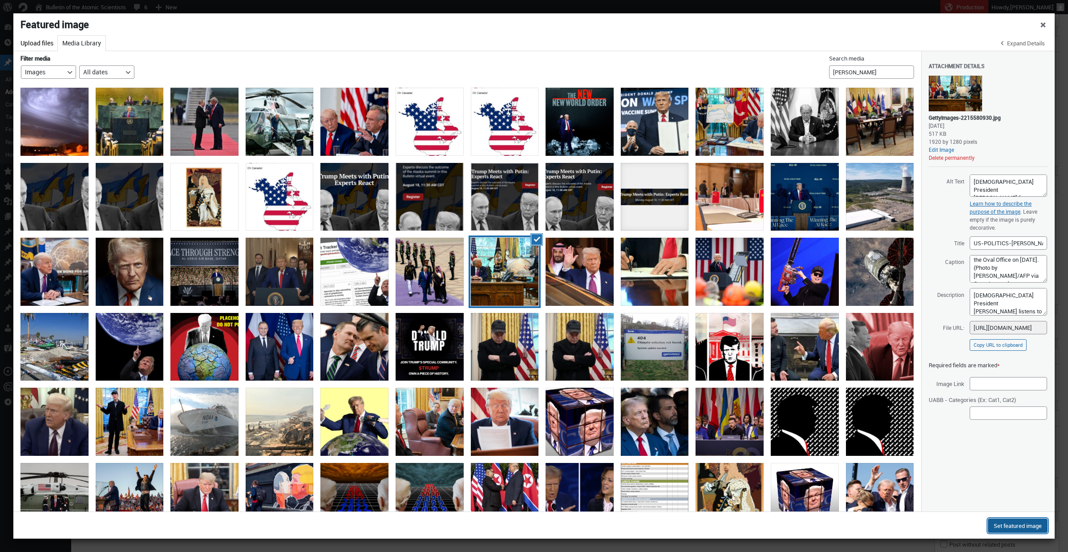
click at [999, 525] on button "Set featured image" at bounding box center [1018, 526] width 60 height 14
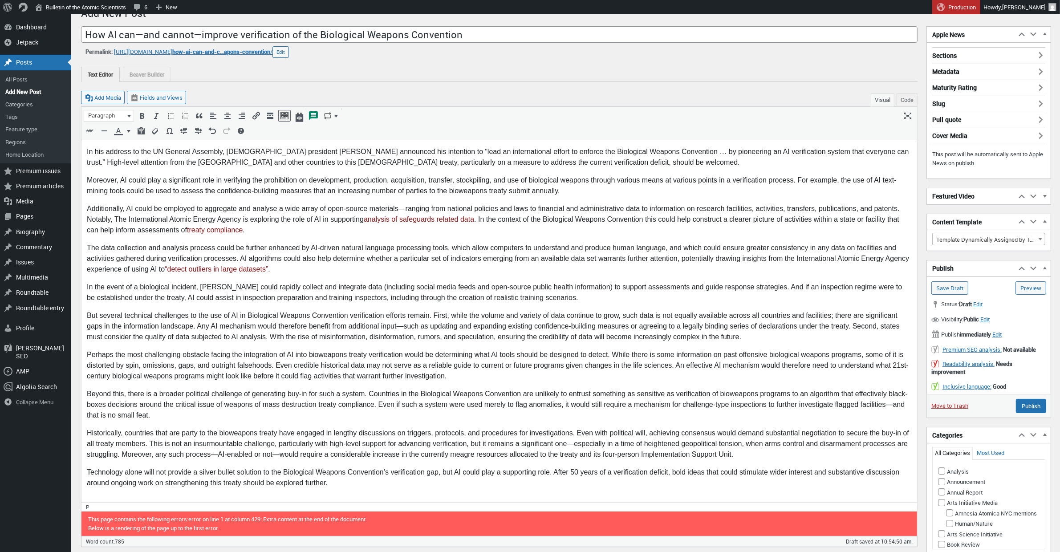
scroll to position [0, 0]
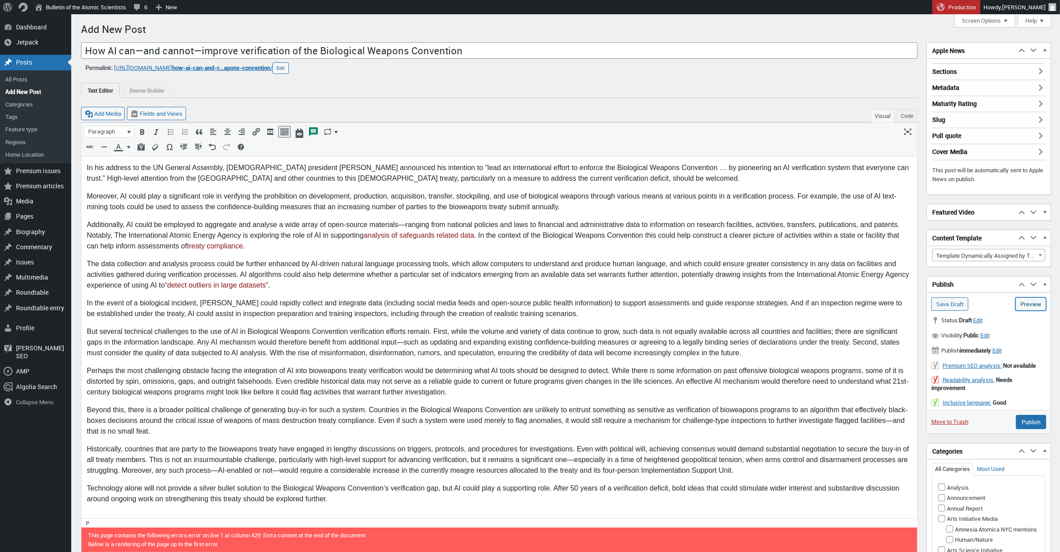
click at [1035, 305] on link "Preview (opens in a new tab)" at bounding box center [1030, 303] width 31 height 13
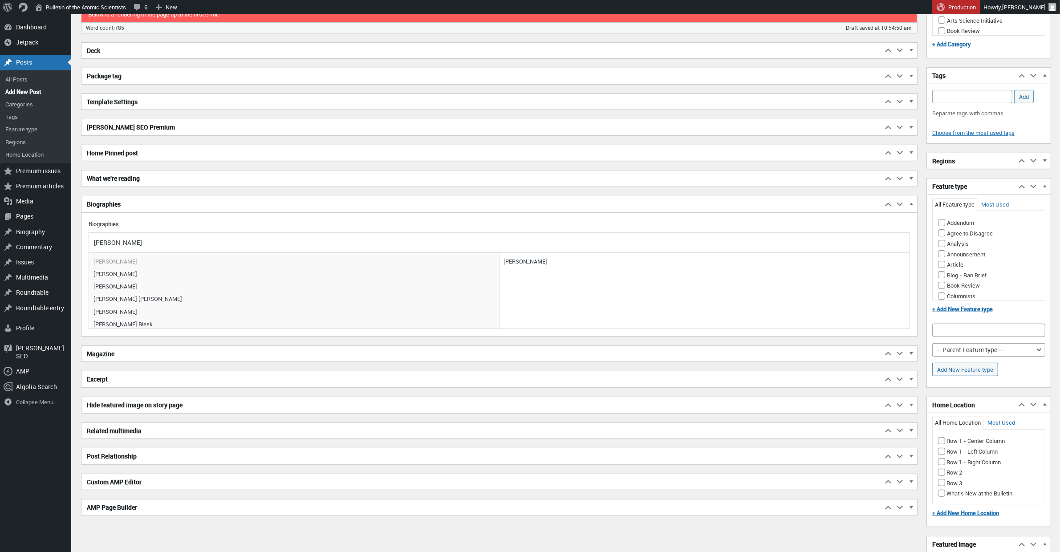
scroll to position [535, 0]
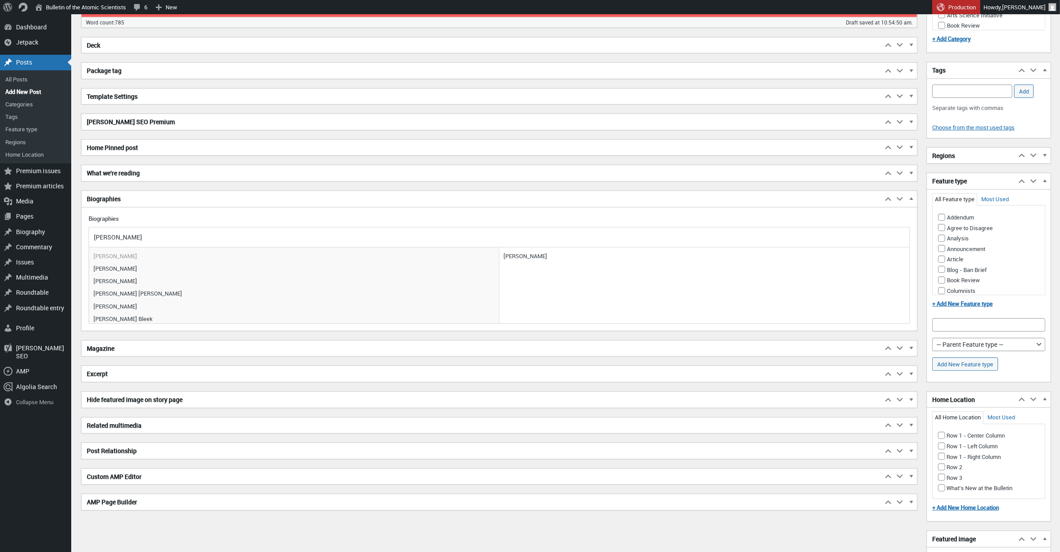
click at [159, 379] on h2 "Excerpt" at bounding box center [481, 374] width 801 height 16
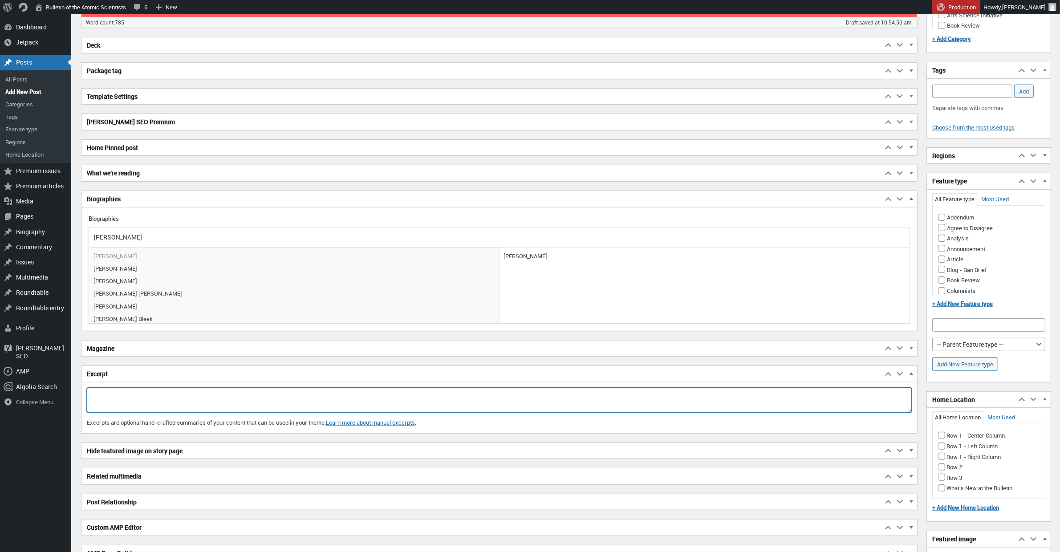
click at [137, 396] on textarea "Excerpt" at bounding box center [499, 400] width 825 height 25
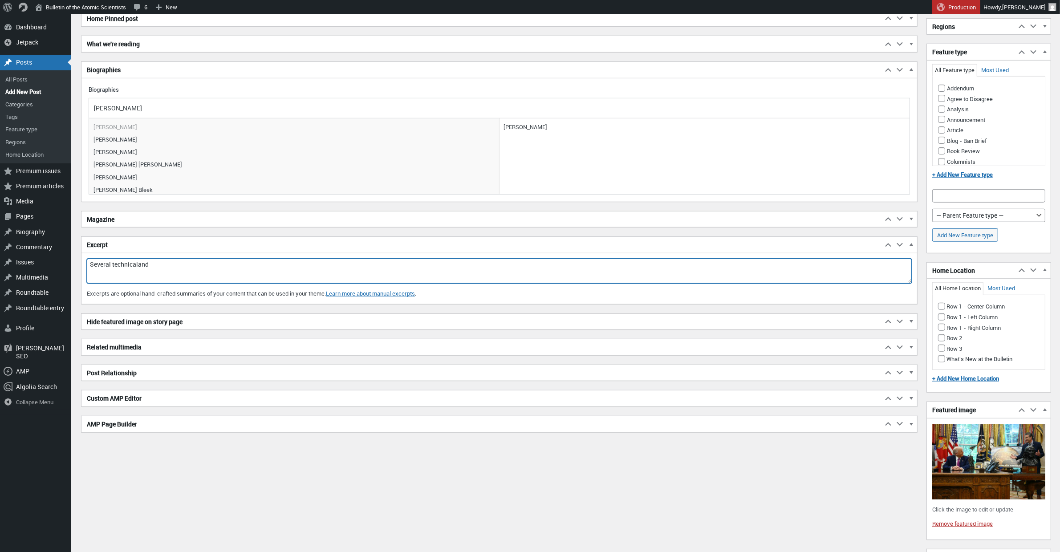
scroll to position [584, 0]
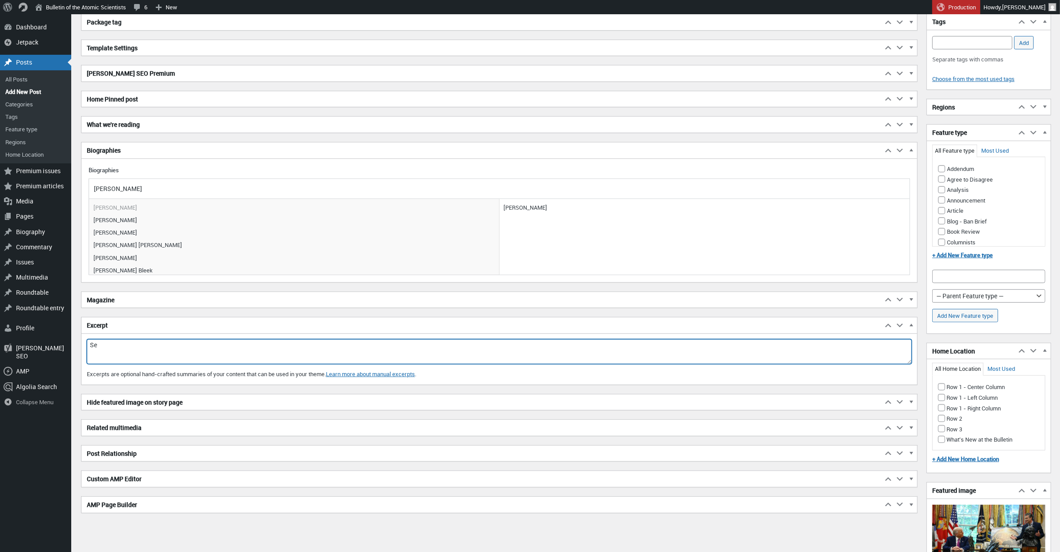
type textarea "S"
drag, startPoint x: 118, startPoint y: 347, endPoint x: 86, endPoint y: 348, distance: 31.2
click at [87, 348] on textarea "There are several technical and political challenges to be overcome" at bounding box center [499, 351] width 825 height 25
drag, startPoint x: 614, startPoint y: 349, endPoint x: 564, endPoint y: 350, distance: 49.9
click at [564, 350] on textarea "If President Donald Trump moves forward on his plan to use AI to verify complia…" at bounding box center [499, 351] width 825 height 25
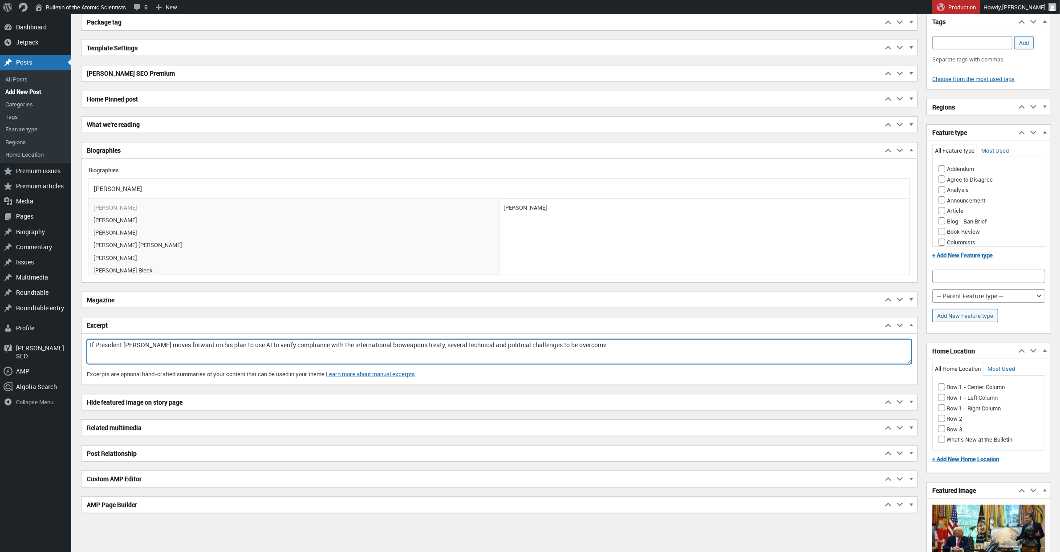
click at [449, 348] on textarea "If President Donald Trump moves forward on his plan to use AI to verify complia…" at bounding box center [499, 351] width 825 height 25
drag, startPoint x: 652, startPoint y: 344, endPoint x: 603, endPoint y: 347, distance: 49.5
click at [603, 347] on textarea "If President Donald Trump moves forward on his plan to use AI to verify complia…" at bounding box center [499, 351] width 825 height 25
drag, startPoint x: 477, startPoint y: 348, endPoint x: 464, endPoint y: 350, distance: 12.7
click at [464, 350] on textarea "If President Donald Trump moves forward on his plan to use AI to verify complia…" at bounding box center [499, 351] width 825 height 25
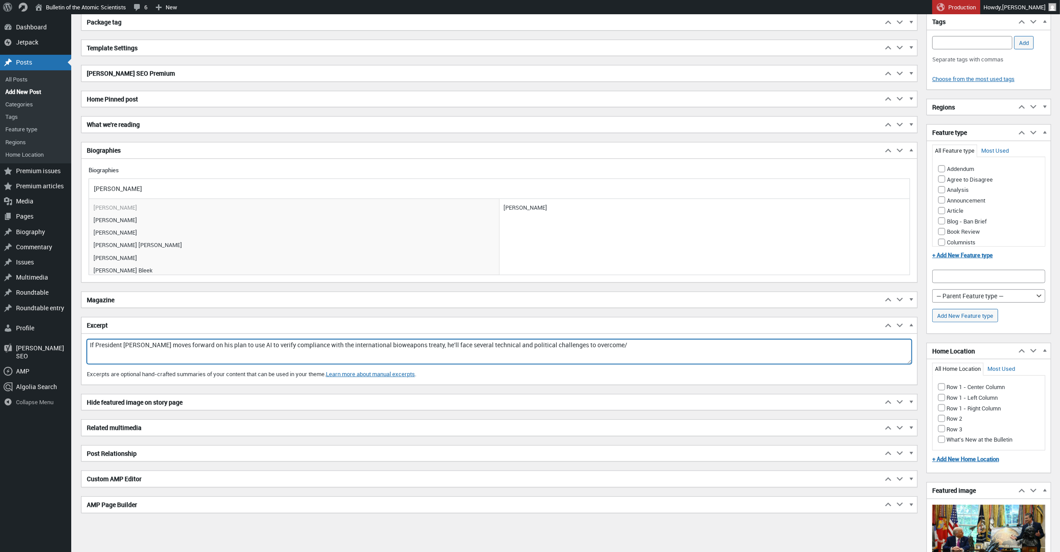
drag, startPoint x: 648, startPoint y: 351, endPoint x: 612, endPoint y: 350, distance: 36.1
click at [612, 350] on textarea "If President Donald Trump moves forward on his plan to use AI to verify complia…" at bounding box center [499, 351] width 825 height 25
click at [217, 350] on textarea "If President Donald Trump moves forward on his plan to use AI to verify complia…" at bounding box center [499, 351] width 825 height 25
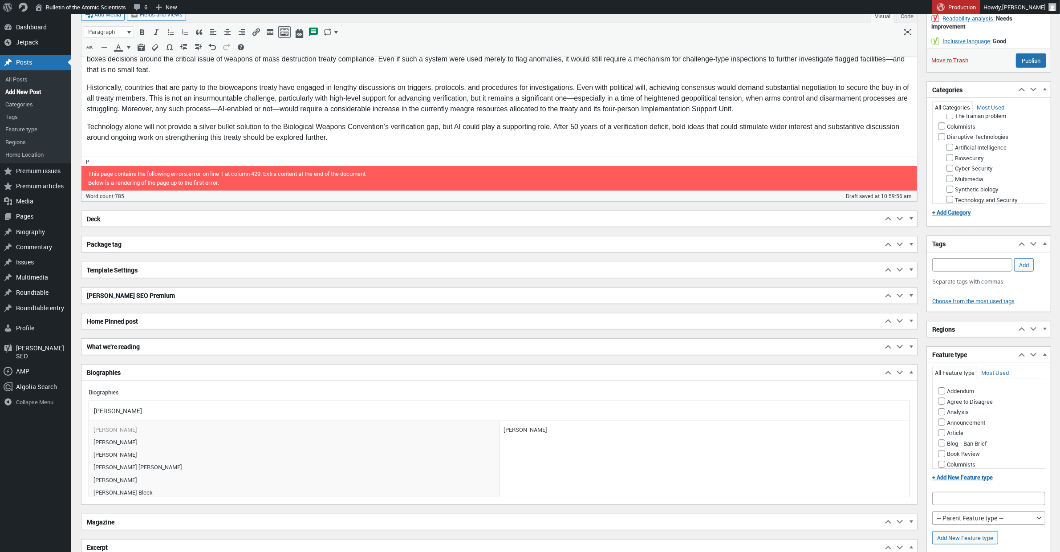
scroll to position [250, 0]
type textarea "If President Donald Trump moves forward with his plan to use AI to verify compl…"
click at [951, 141] on input "Biosecurity" at bounding box center [949, 137] width 7 height 7
checkbox input "true"
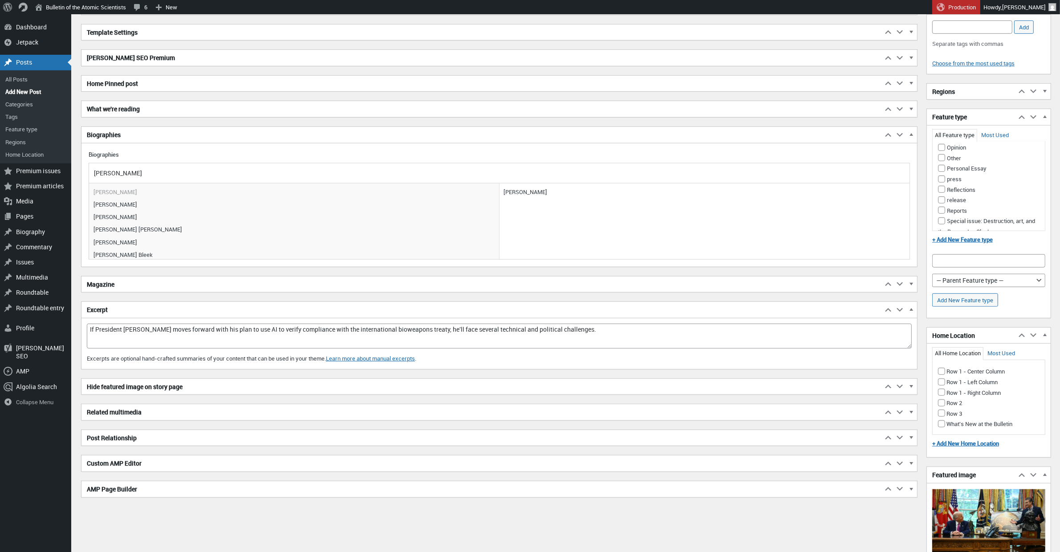
scroll to position [383, 0]
click at [940, 151] on input "Opinion" at bounding box center [941, 147] width 7 height 7
checkbox input "true"
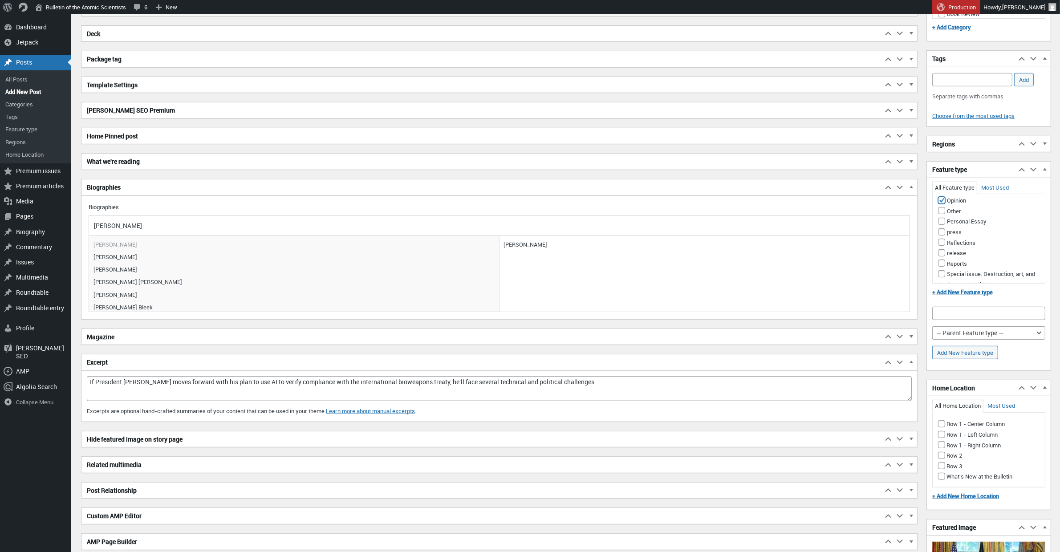
scroll to position [489, 0]
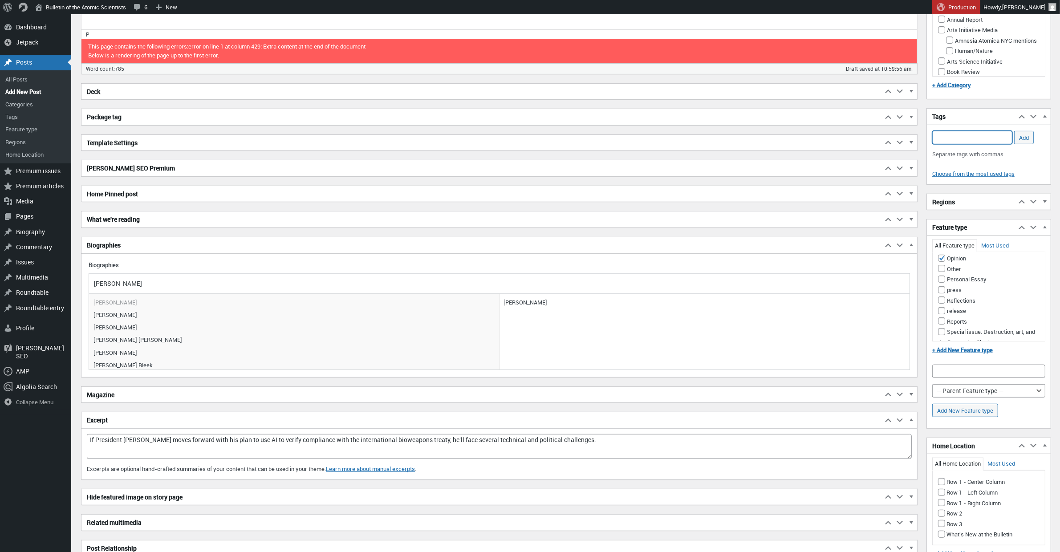
click at [949, 142] on input "Add Tag" at bounding box center [972, 137] width 80 height 13
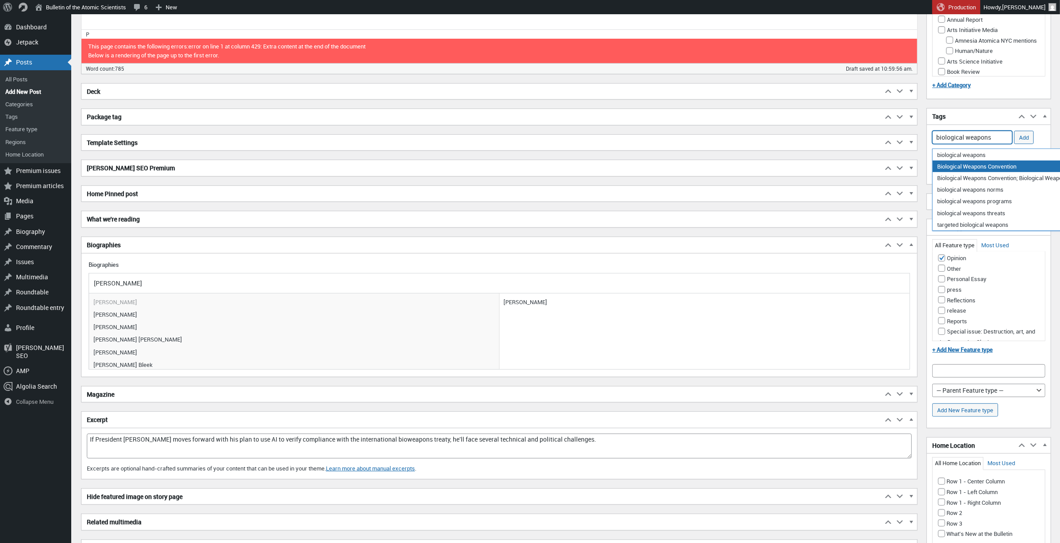
drag, startPoint x: 975, startPoint y: 169, endPoint x: 968, endPoint y: 170, distance: 7.7
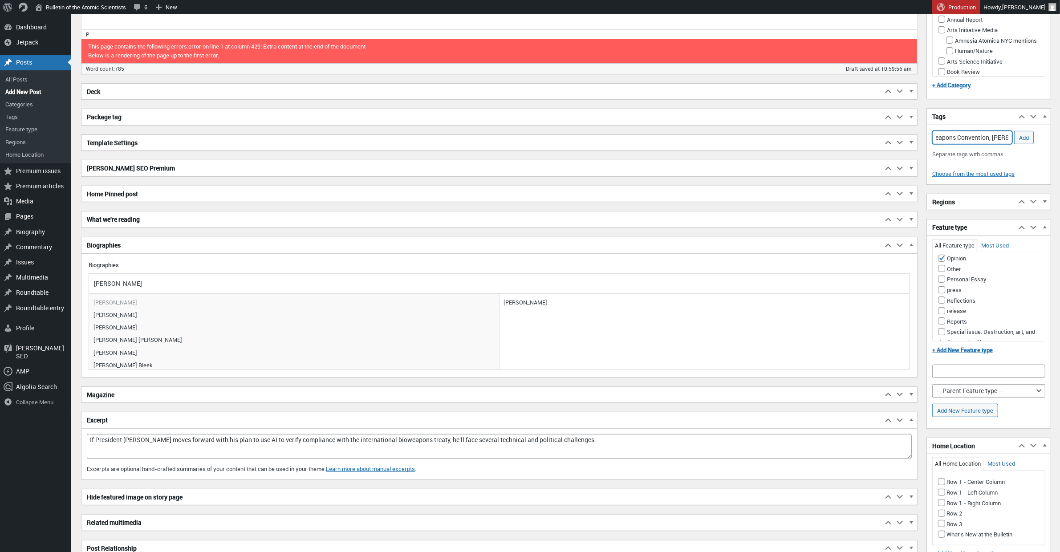
scroll to position [0, 40]
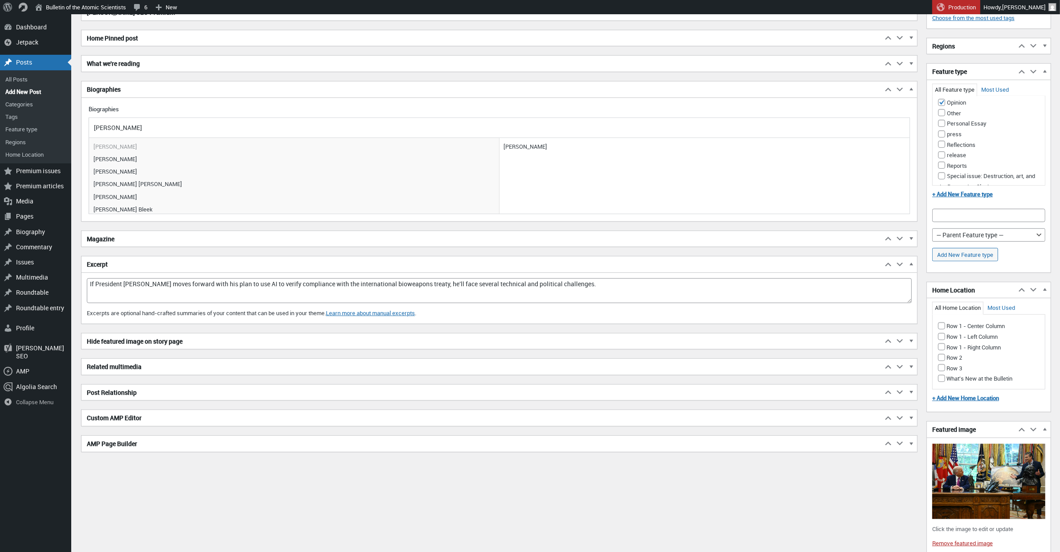
scroll to position [650, 0]
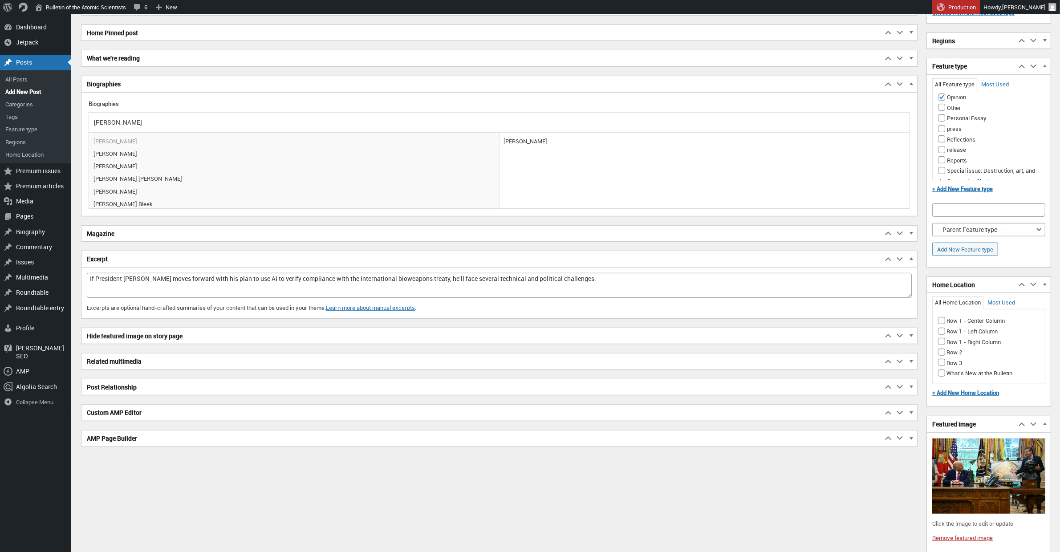
type input "Biological Weapons Convention, Donald Trump,"
click at [943, 343] on input "Row 1 - Right Column" at bounding box center [941, 341] width 7 height 7
checkbox input "true"
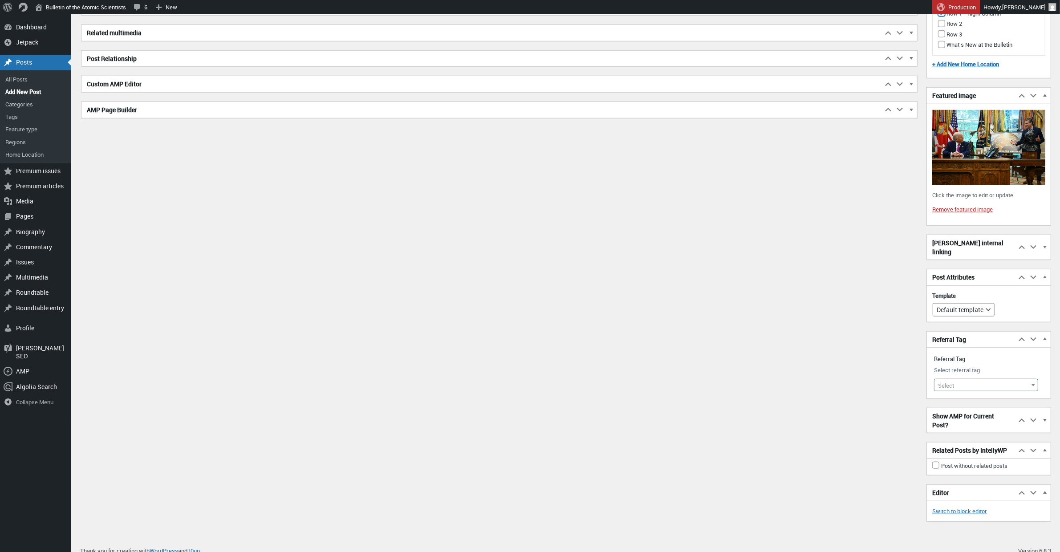
scroll to position [984, 0]
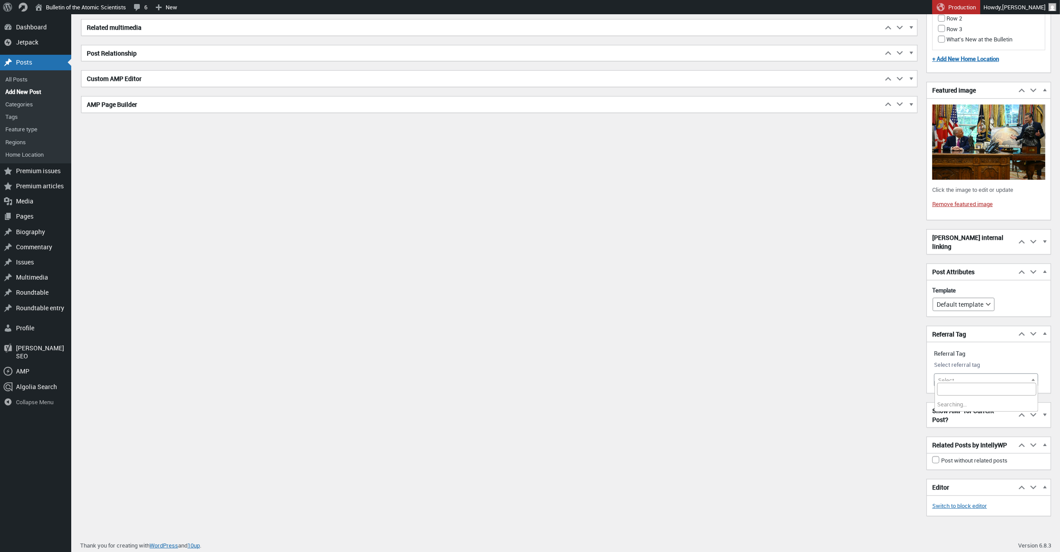
click at [952, 376] on span "Select" at bounding box center [946, 380] width 16 height 8
type input "biological weapons"
select select "9915"
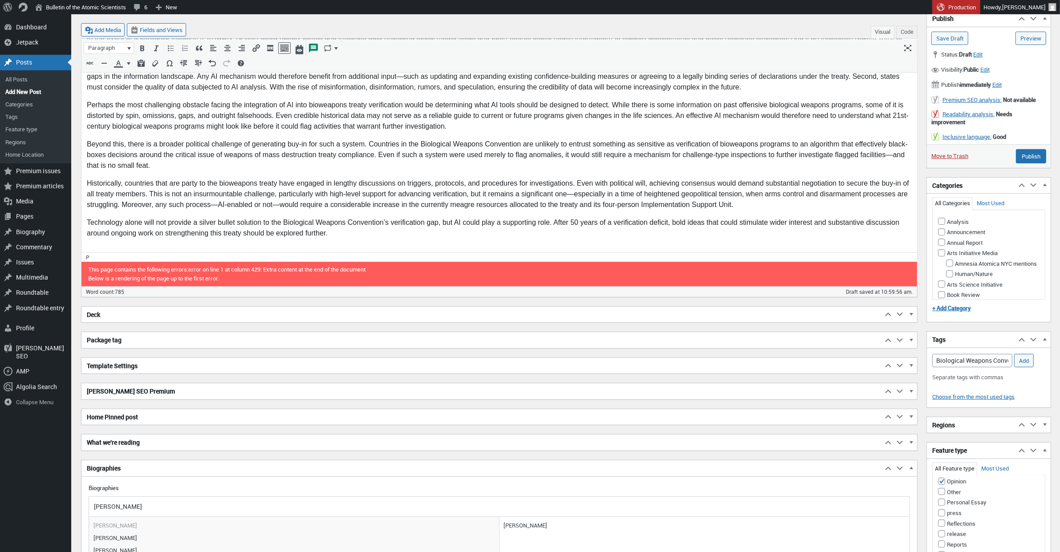
scroll to position [85, 0]
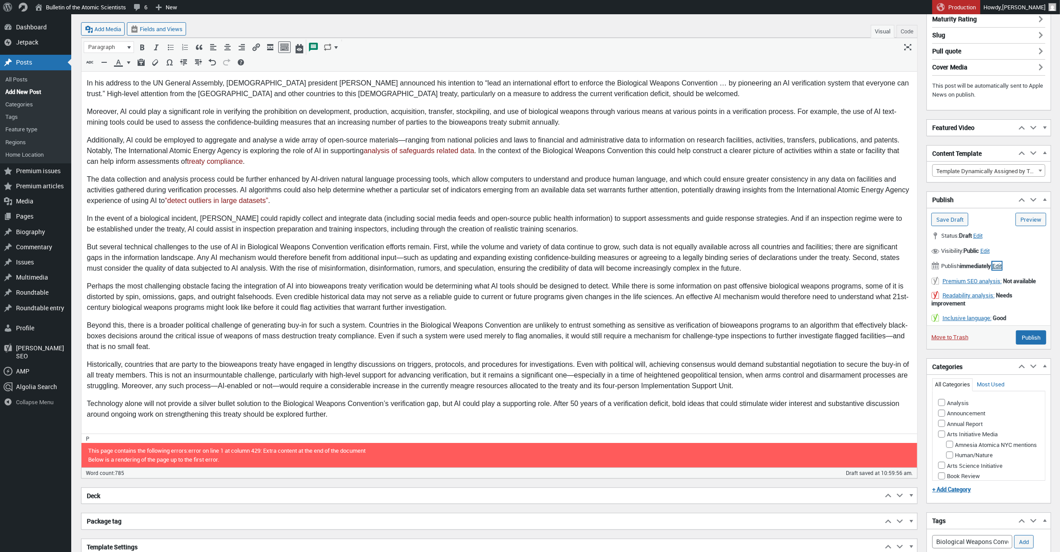
click at [1001, 269] on span "Edit" at bounding box center [996, 266] width 9 height 8
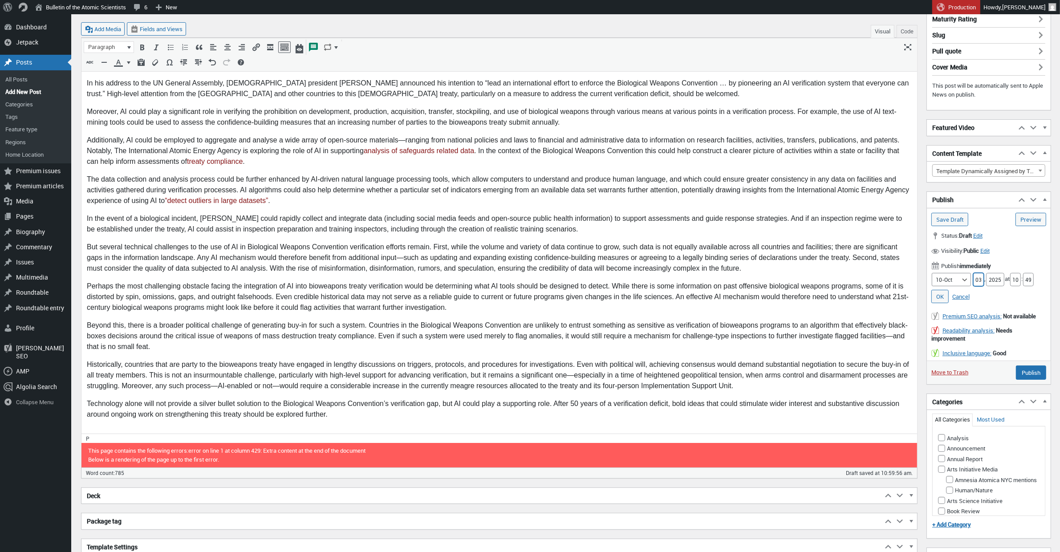
click at [977, 283] on input "03" at bounding box center [978, 279] width 11 height 13
click at [976, 283] on input "03" at bounding box center [978, 279] width 11 height 13
click at [977, 283] on input "03" at bounding box center [978, 279] width 11 height 13
type input "06"
drag, startPoint x: 1020, startPoint y: 282, endPoint x: 1010, endPoint y: 281, distance: 9.8
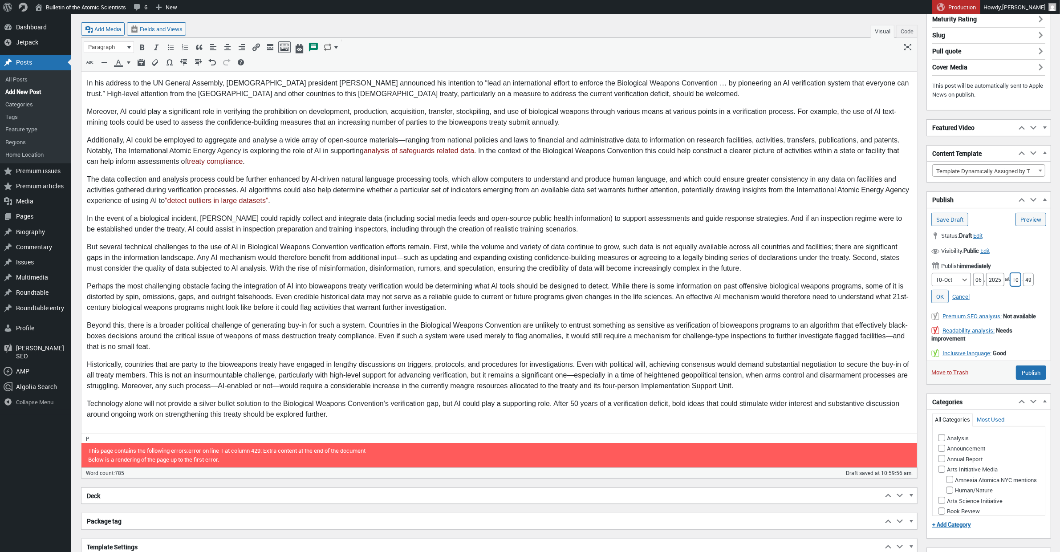
click at [1010, 281] on div "Month 01-Jan 02-Feb 03-Mar 04-Apr 05-May 06-Jun 07-Jul 08-Aug 09-Sep 10-Oct 11-…" at bounding box center [988, 279] width 115 height 13
type input "05"
drag, startPoint x: 1027, startPoint y: 282, endPoint x: 1040, endPoint y: 281, distance: 12.5
click at [1039, 281] on div "Month 01-Jan 02-Feb 03-Mar 04-Apr 05-May 06-Jun 07-Jul 08-Aug 09-Sep 10-Oct 11-…" at bounding box center [988, 279] width 115 height 13
type input "00"
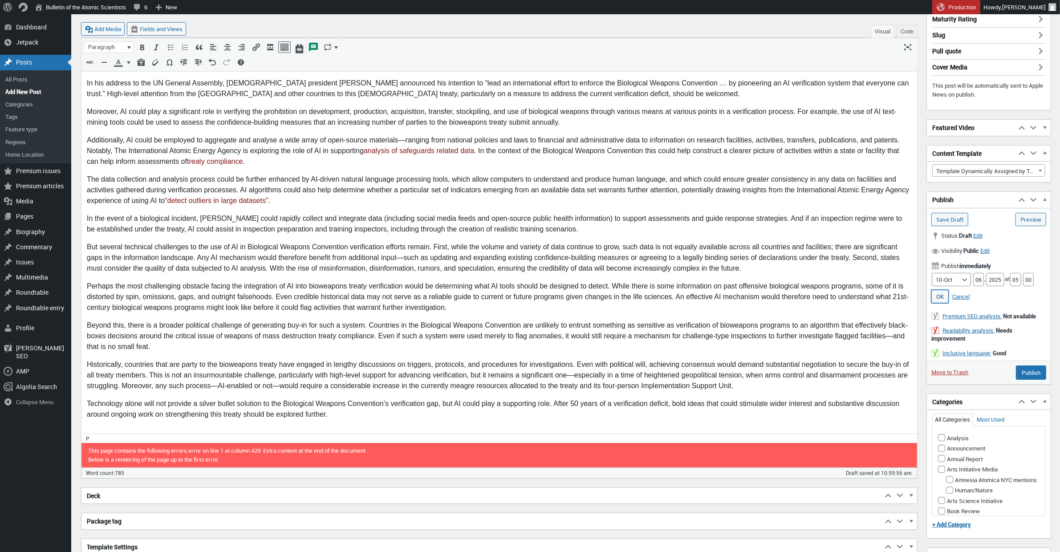
click at [939, 301] on link "OK" at bounding box center [939, 296] width 17 height 13
type input "Schedule"
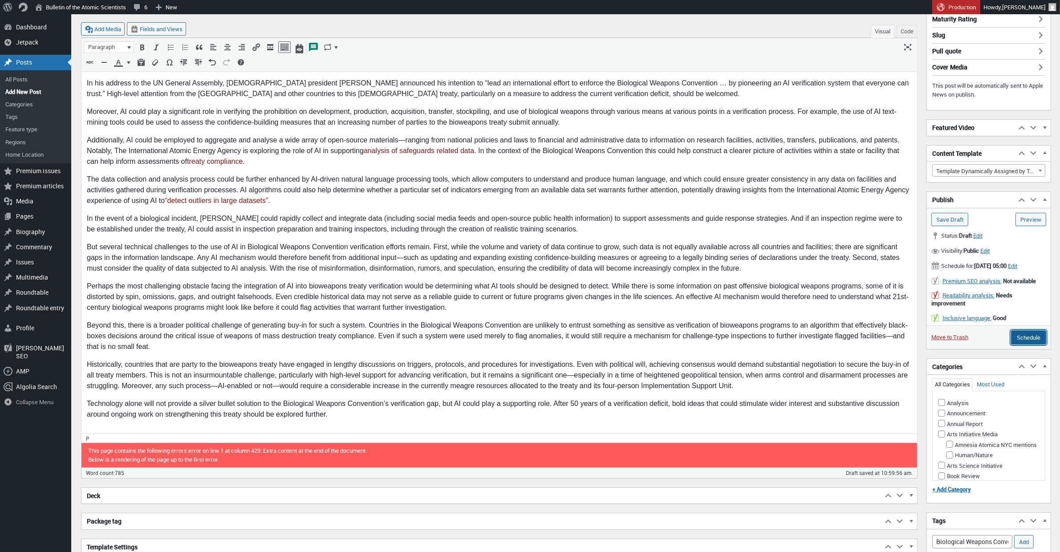
click at [1036, 344] on input "Schedule" at bounding box center [1028, 337] width 35 height 14
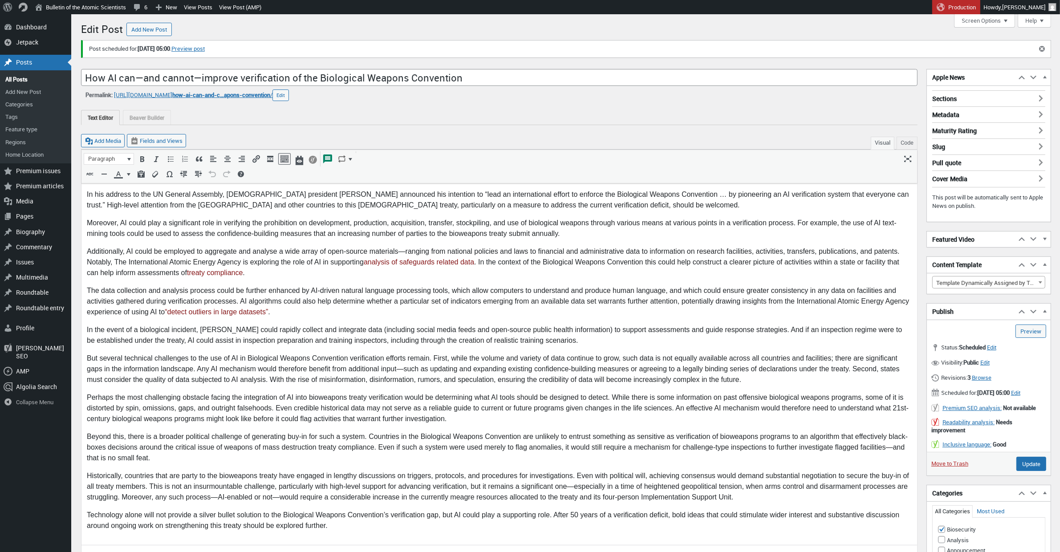
scroll to position [7, 0]
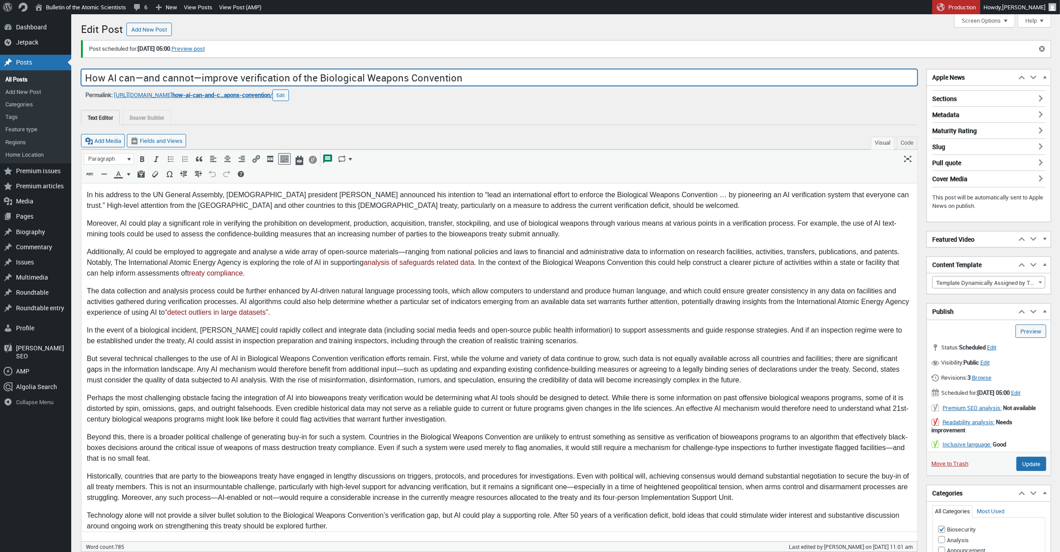
drag, startPoint x: 488, startPoint y: 81, endPoint x: 91, endPoint y: 68, distance: 397.7
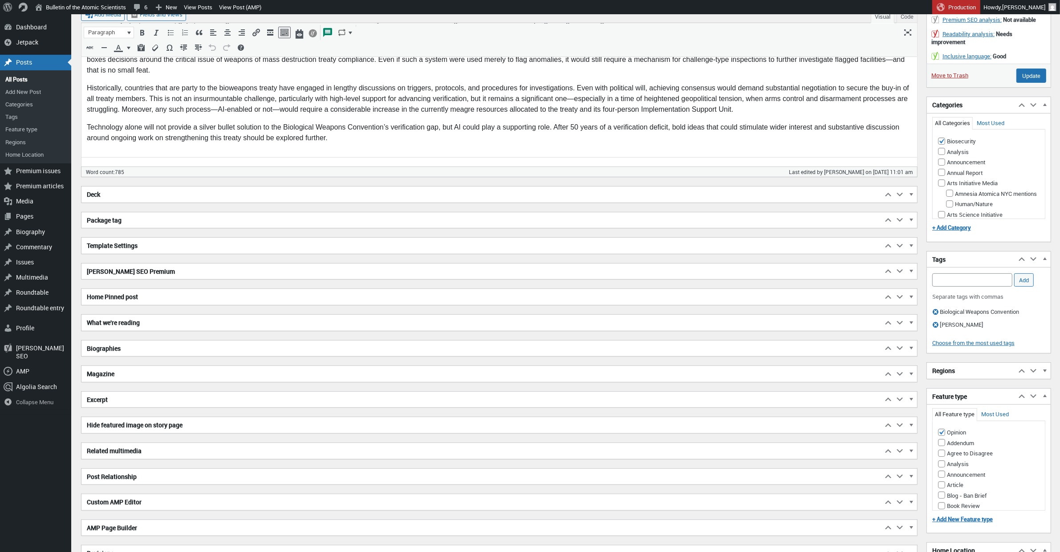
scroll to position [396, 0]
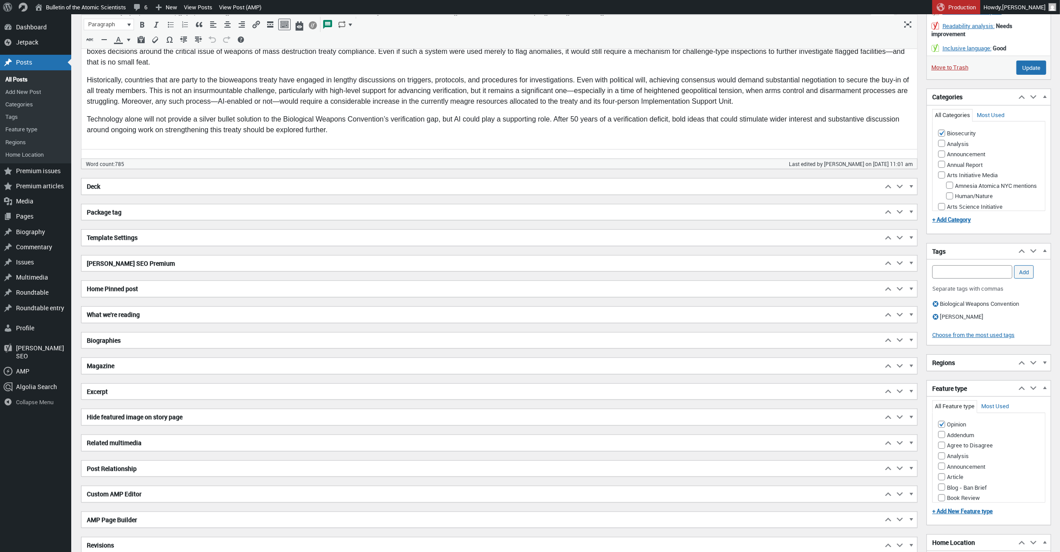
click at [137, 396] on h2 "Excerpt" at bounding box center [481, 392] width 801 height 16
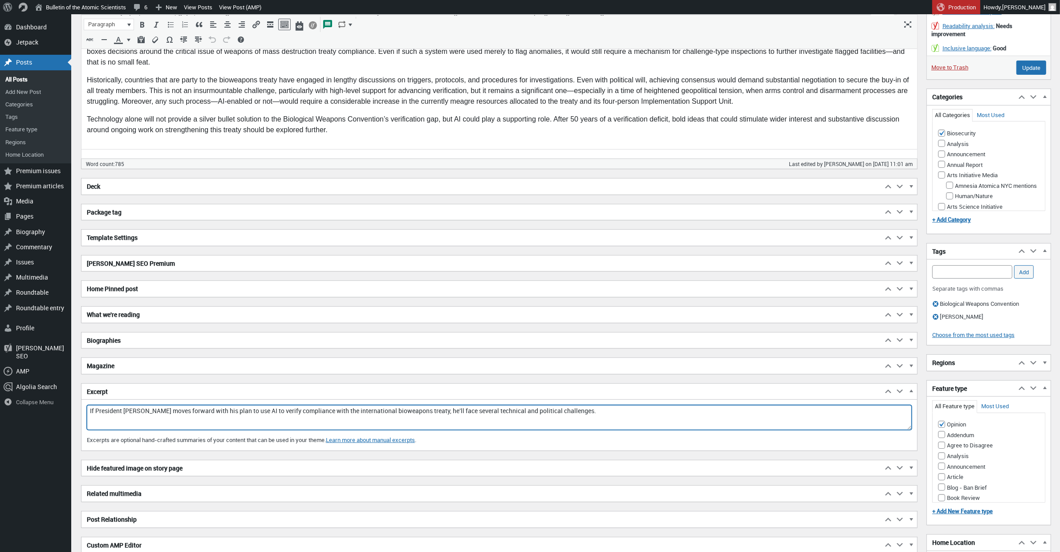
drag, startPoint x: 641, startPoint y: 415, endPoint x: 150, endPoint y: 390, distance: 491.6
click at [151, 390] on div "Excerpt Move up Move Excerpt box up Move down Move Excerpt box down Toggle pane…" at bounding box center [499, 417] width 836 height 68
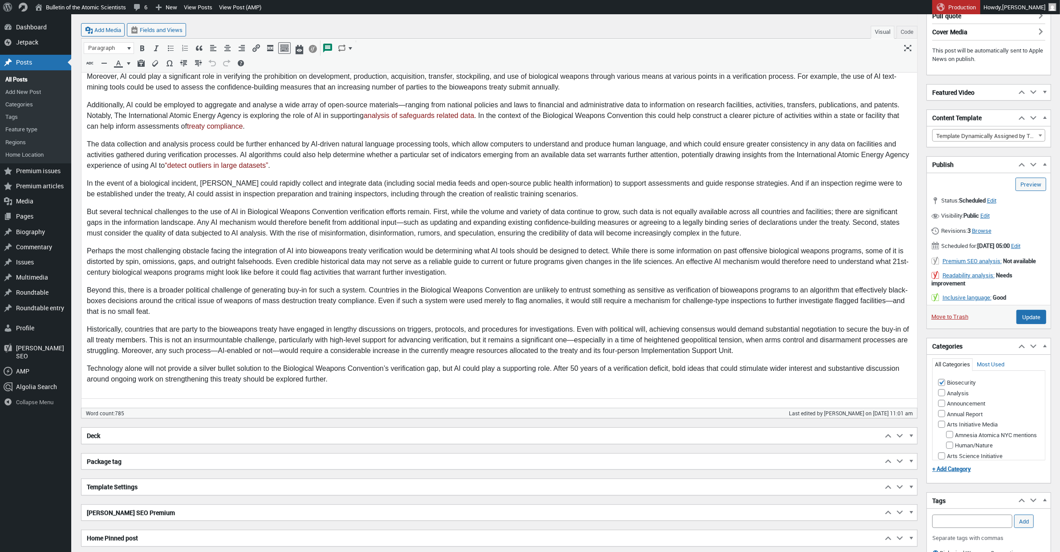
scroll to position [0, 0]
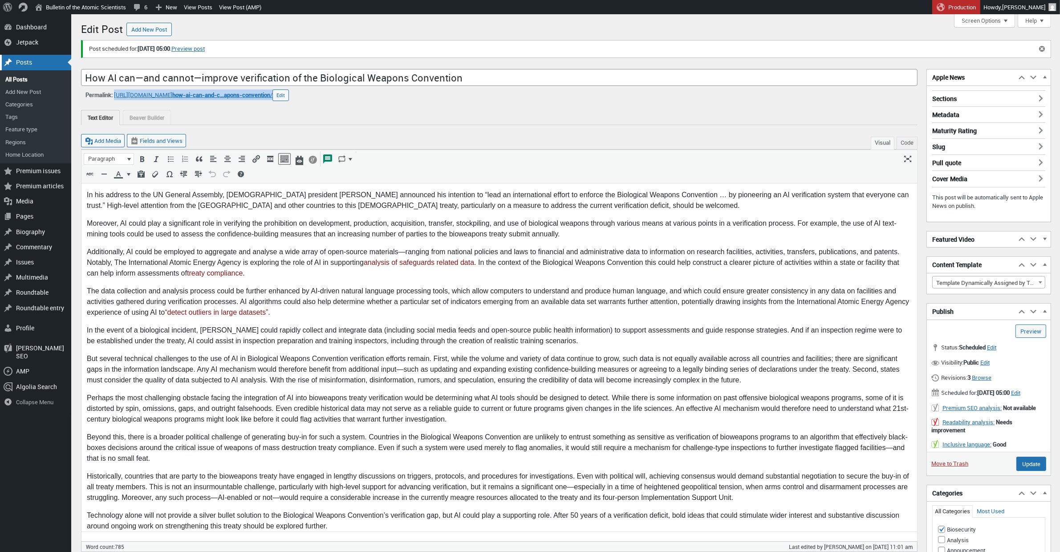
click at [25, 63] on div "Posts" at bounding box center [35, 62] width 71 height 15
